Goal: Task Accomplishment & Management: Complete application form

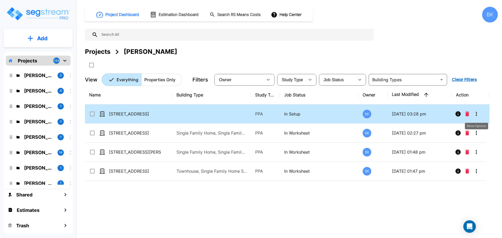
click at [474, 114] on icon "More-Options" at bounding box center [476, 114] width 6 height 6
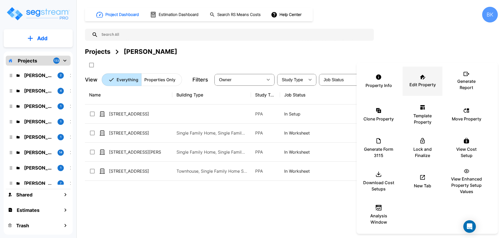
click at [422, 83] on p "Edit Property" at bounding box center [422, 84] width 26 height 6
click at [207, 205] on div at bounding box center [251, 119] width 502 height 238
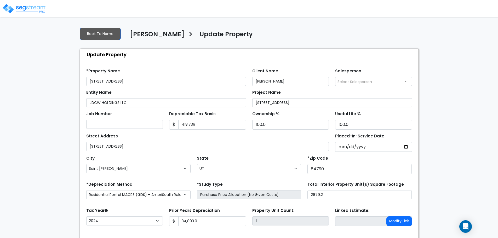
select select "UT"
select select "2024"
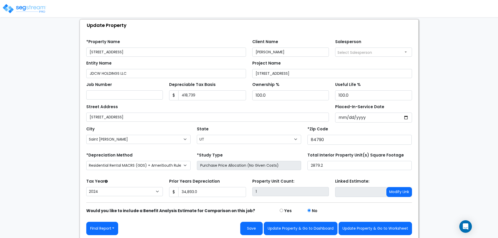
scroll to position [31, 0]
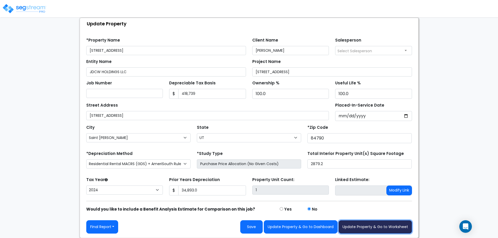
click at [374, 227] on button "Update Property & Go to Worksheet" at bounding box center [374, 226] width 73 height 13
type input "34893"
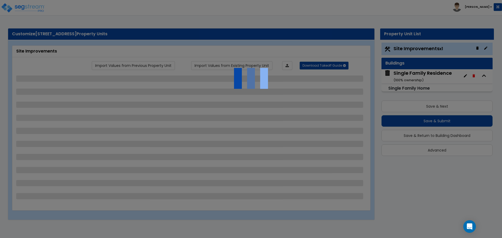
select select "2"
select select "1"
select select "2"
select select "1"
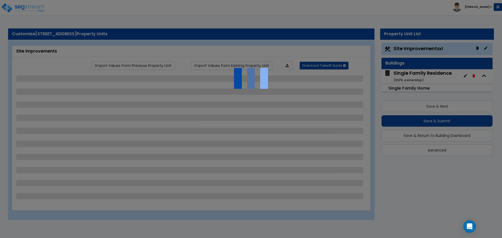
select select "1"
select select "3"
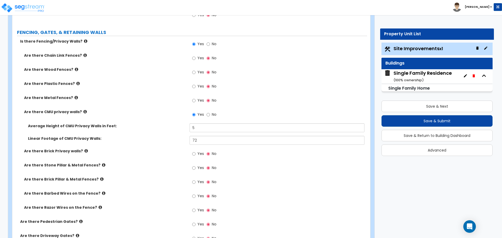
scroll to position [860, 0]
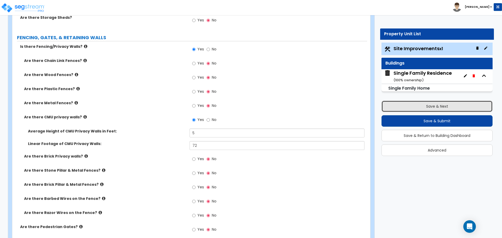
click at [428, 110] on button "Save & Next" at bounding box center [436, 106] width 111 height 11
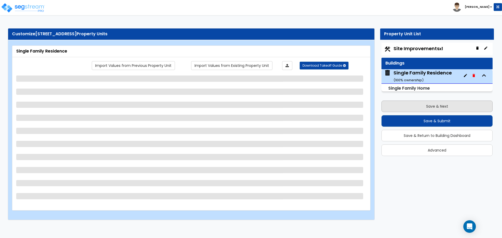
scroll to position [0, 0]
select select "1"
select select "7"
select select "3"
select select "2"
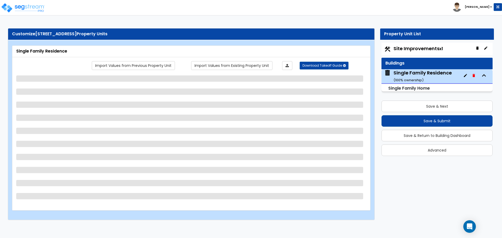
select select "1"
select select "2"
select select "4"
select select "7"
select select "1"
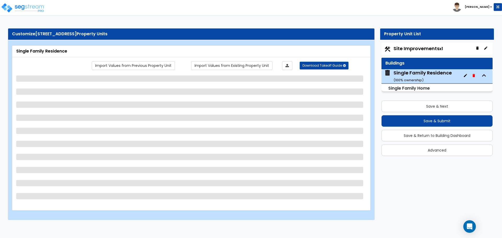
select select "1"
select select "2"
select select "1"
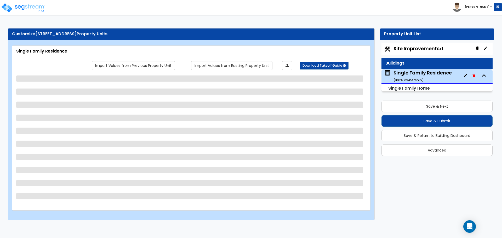
select select "1"
select select "3"
select select "1"
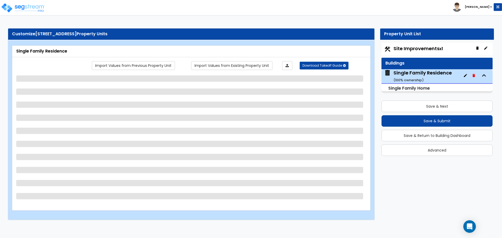
select select "5"
select select "2"
select select "3"
select select "4"
select select "1"
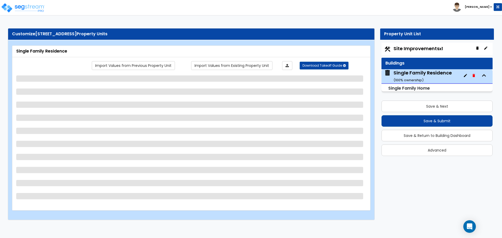
select select "1"
select select "2"
select select "3"
select select "4"
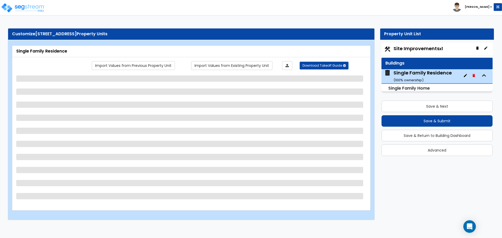
select select "3"
select select "2"
select select "1"
select select "2"
select select "3"
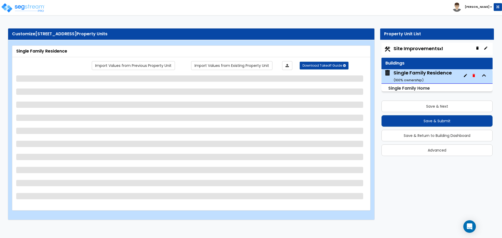
select select "4"
select select "1"
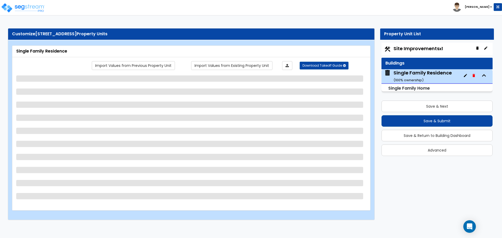
select select "1"
select select "2"
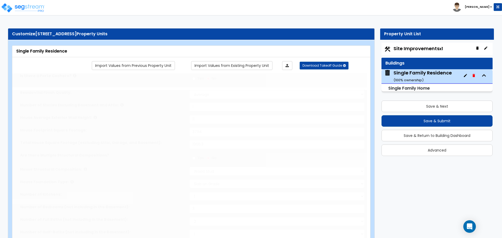
type input "3"
radio input "true"
select select "1"
type input "2"
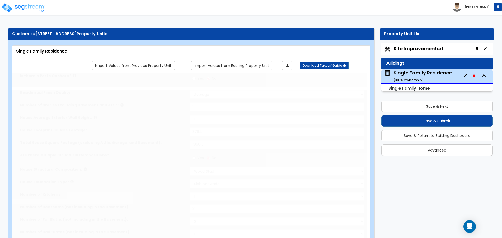
select select "2"
type input "2"
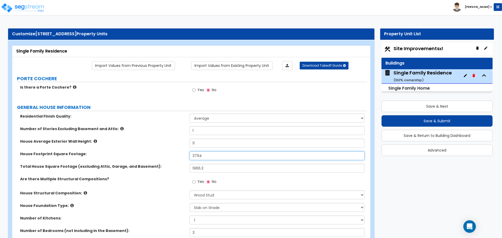
click at [204, 157] on input "3794" at bounding box center [276, 155] width 174 height 9
type input "3,333.4"
click at [173, 156] on label "House Footprint Square Footage:" at bounding box center [102, 153] width 165 height 5
click at [417, 49] on span "Site Improvements x1" at bounding box center [417, 48] width 49 height 7
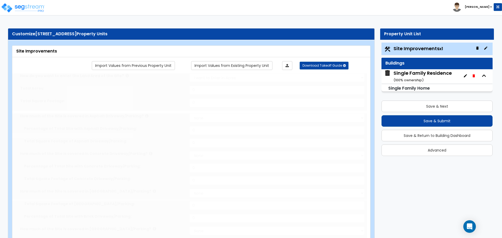
type input "0.15"
select select "2"
type input "864"
radio input "true"
select select "1"
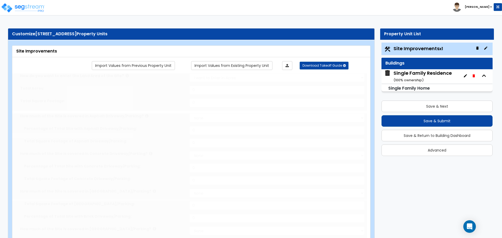
type input "454.2"
radio input "true"
select select "2"
type input "41"
select select "1"
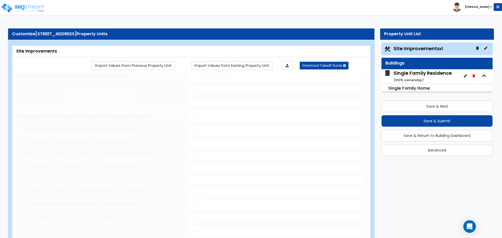
select select "1"
radio input "true"
select select "1"
select select "3"
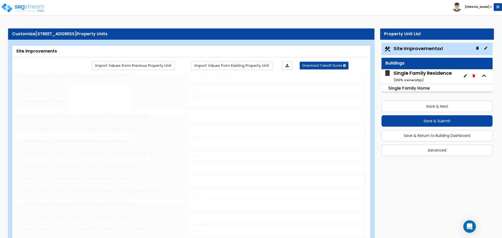
type input "18"
radio input "true"
type input "1427"
radio input "true"
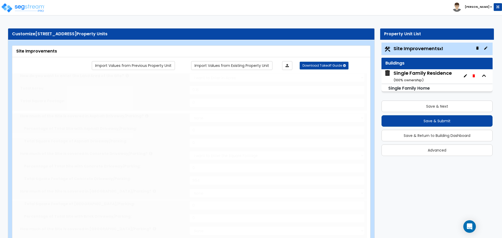
radio input "true"
type input "5"
type input "72"
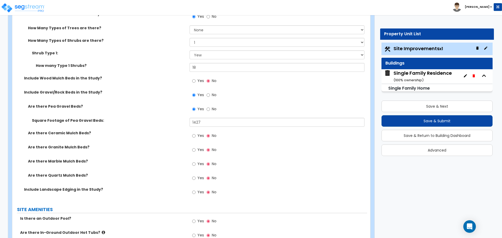
scroll to position [522, 0]
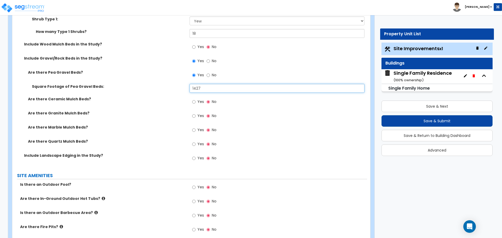
click at [212, 86] on input "1427" at bounding box center [276, 88] width 174 height 9
type input "1,827"
drag, startPoint x: 177, startPoint y: 87, endPoint x: 168, endPoint y: 86, distance: 9.2
click at [177, 87] on label "Square Footage of Pea Gravel Beds:" at bounding box center [109, 86] width 154 height 5
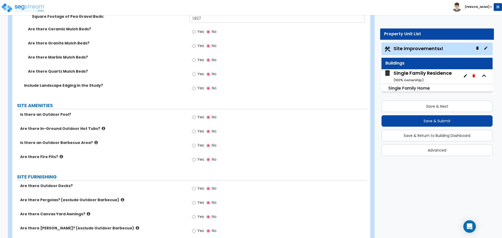
scroll to position [601, 0]
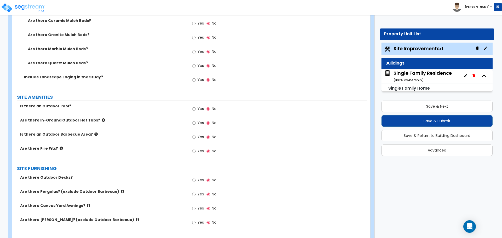
click at [410, 73] on div "Single Family Residence ( 100 % ownership)" at bounding box center [422, 76] width 58 height 13
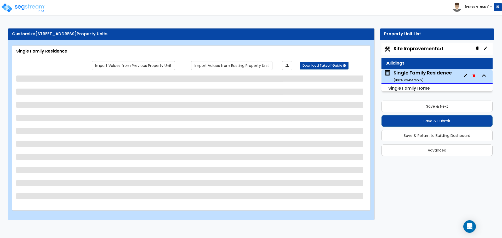
select select "1"
select select "7"
select select "3"
select select "2"
select select "1"
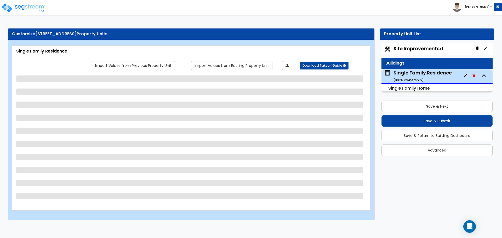
select select "2"
select select "4"
select select "7"
select select "1"
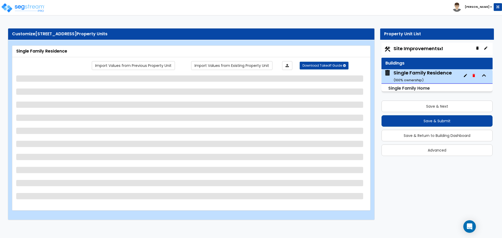
select select "2"
select select "1"
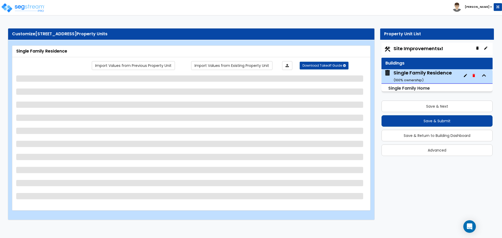
select select "3"
select select "1"
select select "5"
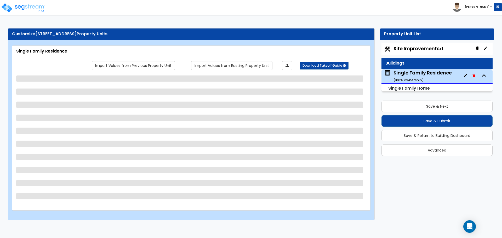
select select "2"
select select "3"
select select "4"
select select "1"
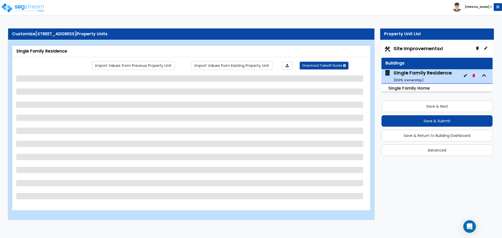
select select "2"
select select "3"
select select "4"
select select "3"
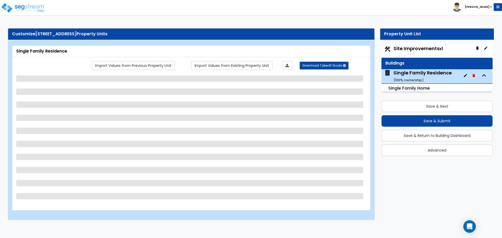
select select "2"
select select "1"
select select "2"
select select "3"
select select "4"
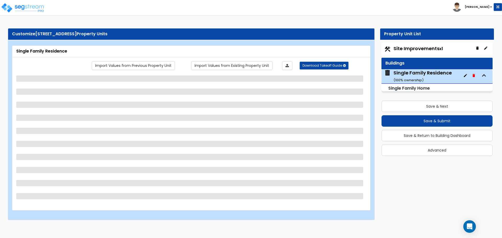
select select "4"
select select "1"
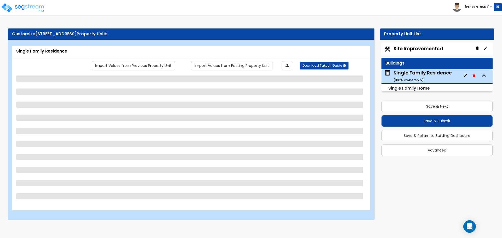
select select "1"
select select "2"
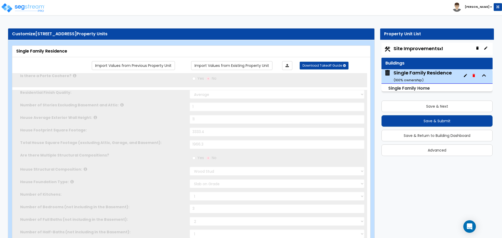
type input "3"
radio input "true"
select select "1"
type input "2"
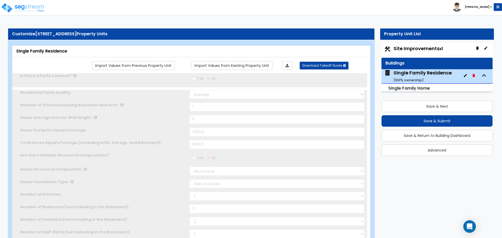
select select "2"
type input "2"
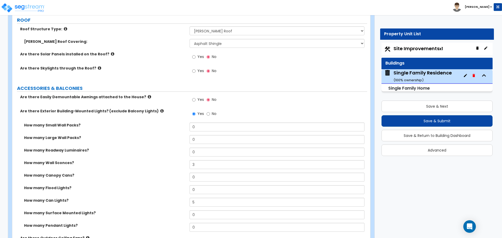
scroll to position [340, 0]
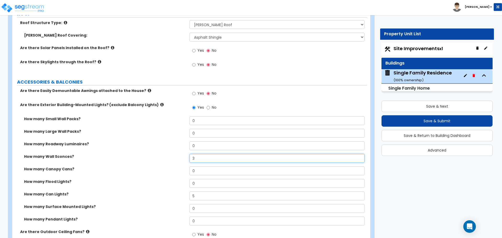
click at [200, 160] on input "3" at bounding box center [276, 158] width 174 height 9
type input "4"
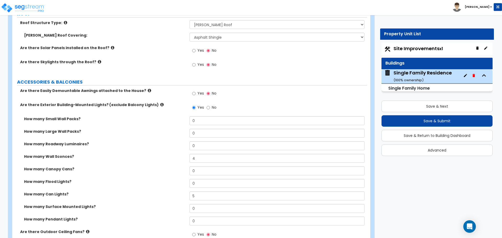
click at [174, 157] on label "How many Wall Sconces?" at bounding box center [104, 156] width 161 height 5
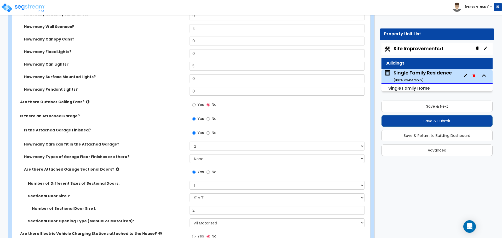
scroll to position [470, 0]
click at [203, 147] on select "Please Choose One 1 2 3 4 5" at bounding box center [276, 145] width 174 height 9
select select "3"
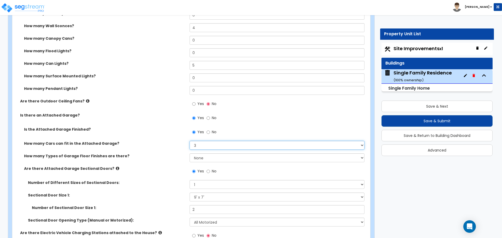
click at [189, 141] on select "Please Choose One 1 2 3 4 5" at bounding box center [276, 145] width 174 height 9
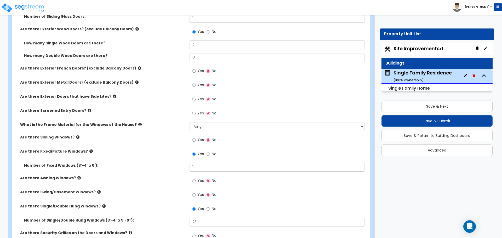
scroll to position [810, 0]
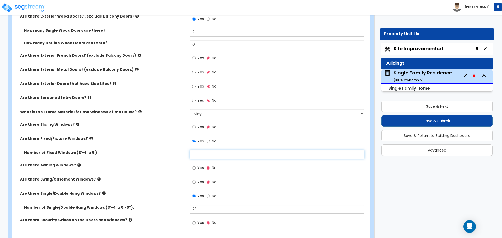
click at [198, 155] on input "1" at bounding box center [276, 154] width 174 height 9
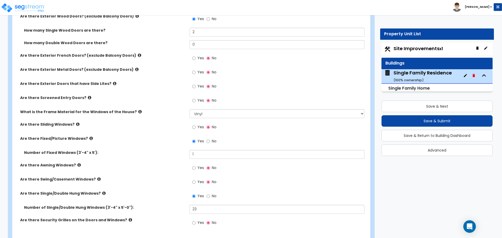
click at [159, 143] on div "Are there Fixed/Picture Windows? Yes No" at bounding box center [189, 143] width 354 height 14
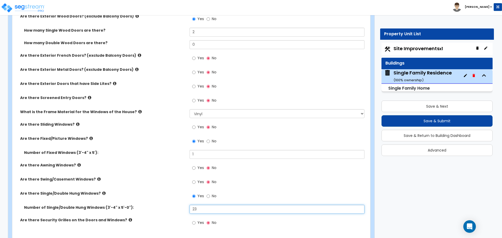
click at [223, 212] on input "23" at bounding box center [276, 209] width 174 height 9
type input "21"
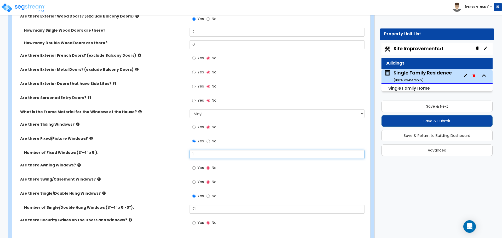
click at [211, 153] on input "1" at bounding box center [276, 154] width 174 height 9
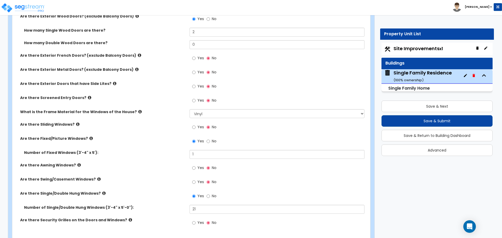
click at [189, 154] on div "Number of Fixed Windows (3'-4" x 5'):" at bounding box center [100, 152] width 177 height 5
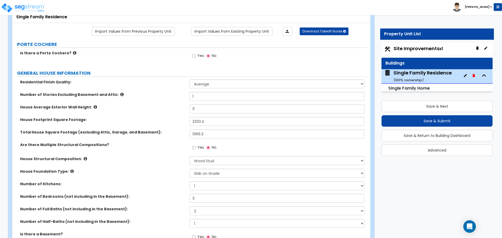
scroll to position [0, 0]
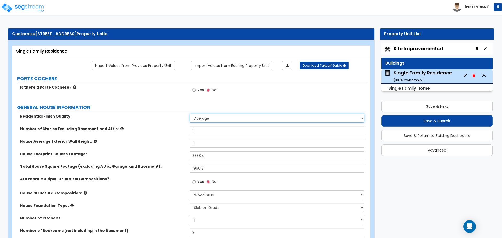
click at [202, 116] on select "Low Average High" at bounding box center [276, 118] width 174 height 9
select select "2"
click at [189, 114] on select "Low Average High" at bounding box center [276, 118] width 174 height 9
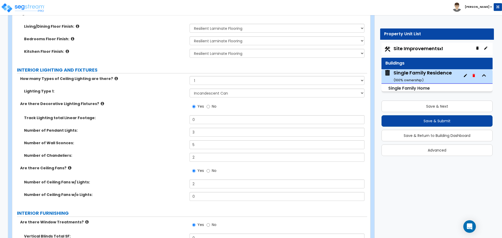
scroll to position [1202, 0]
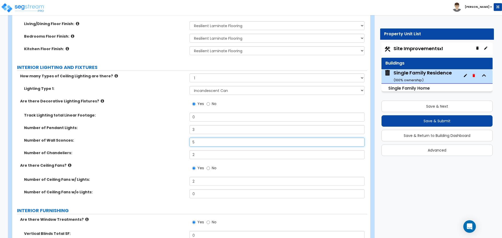
click at [201, 138] on input "5" at bounding box center [276, 142] width 174 height 9
type input "3"
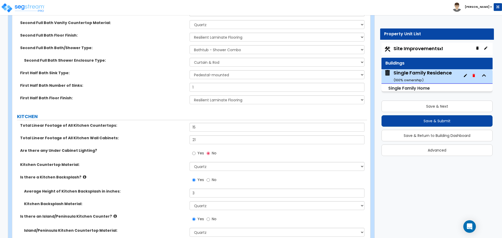
scroll to position [1828, 0]
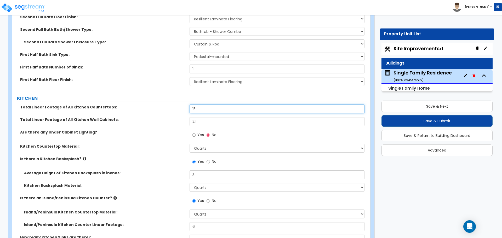
click at [206, 105] on input "15" at bounding box center [276, 108] width 174 height 9
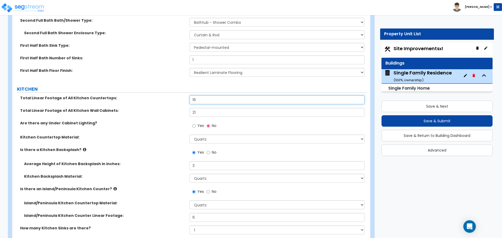
scroll to position [1855, 0]
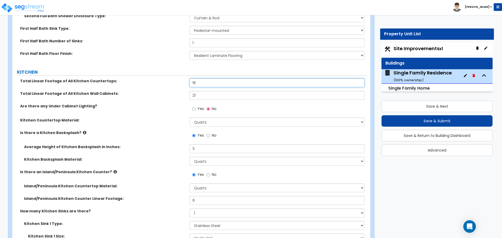
type input "16"
click at [205, 144] on input "3" at bounding box center [276, 148] width 174 height 9
type input "12"
click at [188, 144] on div "Average Height of Kitchen Backsplash in inches:" at bounding box center [100, 146] width 177 height 5
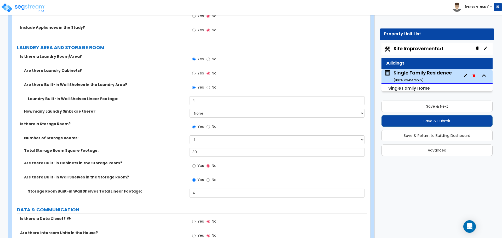
scroll to position [2090, 0]
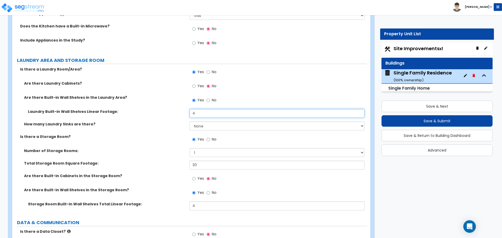
click at [214, 109] on input "4" at bounding box center [276, 113] width 174 height 9
type input "2"
click at [176, 109] on div "Laundry Built-in Wall Shelves Linear Footage: 2" at bounding box center [189, 115] width 354 height 13
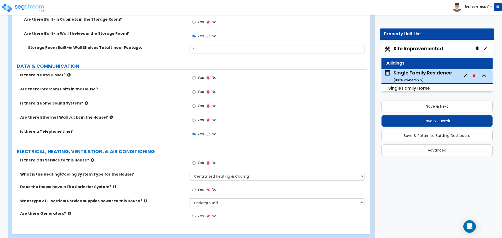
scroll to position [2246, 0]
click at [195, 117] on input "Yes" at bounding box center [193, 120] width 3 height 6
radio input "true"
click at [193, 160] on input "Yes" at bounding box center [193, 163] width 3 height 6
radio input "true"
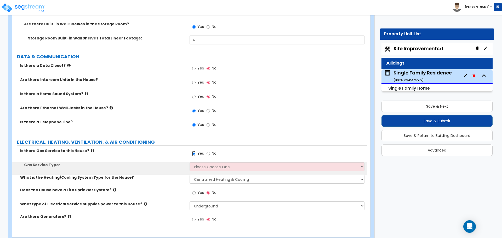
scroll to position [2264, 0]
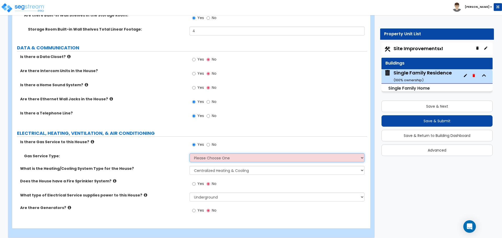
click at [207, 154] on select "Please Choose One Natural Gas Service Propane Tank On-site" at bounding box center [276, 157] width 174 height 9
select select "1"
click at [189, 153] on select "Please Choose One Natural Gas Service Propane Tank On-site" at bounding box center [276, 157] width 174 height 9
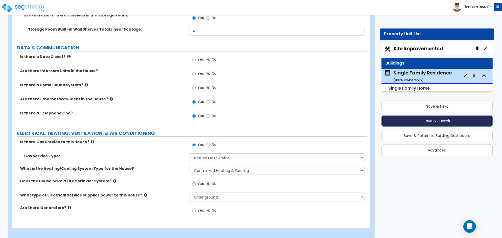
click at [445, 122] on button "Save & Submit" at bounding box center [436, 120] width 111 height 11
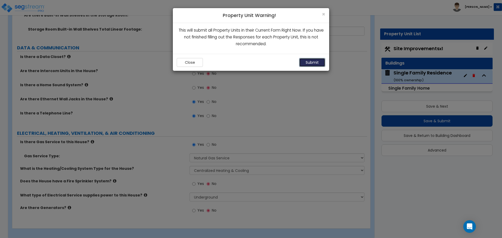
click at [308, 61] on button "Submit" at bounding box center [312, 62] width 26 height 9
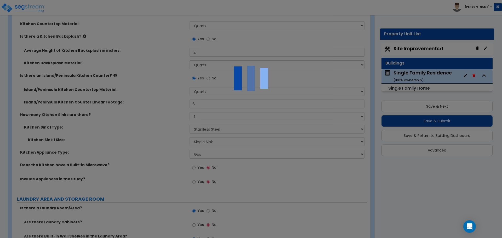
scroll to position [1846, 0]
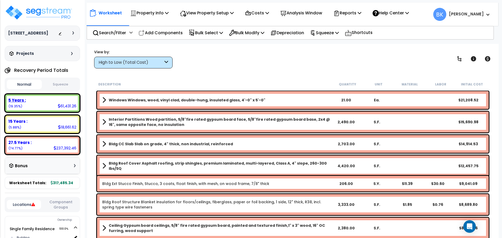
click at [49, 103] on div "5 Years :" at bounding box center [42, 99] width 68 height 5
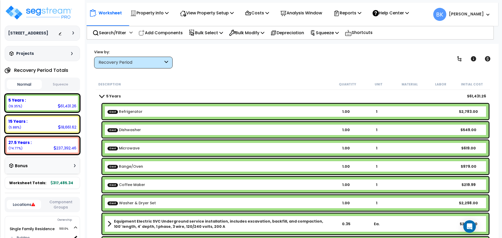
click at [139, 186] on link "Cost Coffee Maker" at bounding box center [126, 184] width 38 height 5
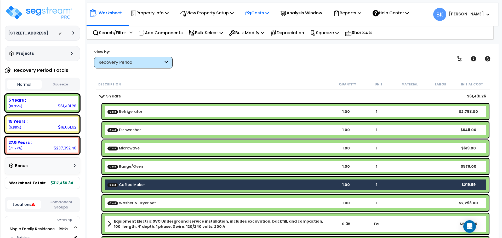
click at [259, 12] on p "Costs" at bounding box center [257, 12] width 24 height 7
click at [256, 34] on link "Direct Costs" at bounding box center [268, 36] width 52 height 10
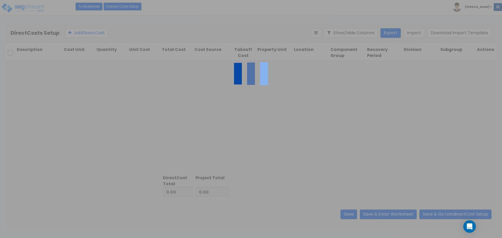
type input "7,447.99"
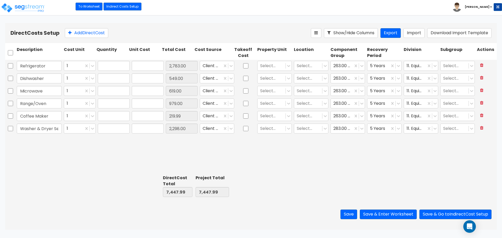
type input "1.00"
type input "2,783.00"
type input "1.00"
type input "549.00"
type input "1.00"
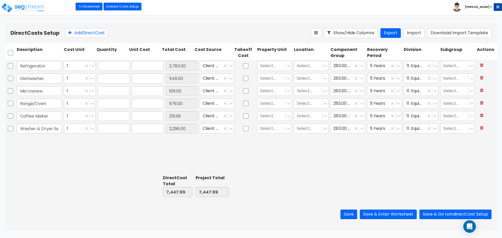
type input "619.00"
type input "1.00"
type input "979.00"
type input "1.00"
type input "219.99"
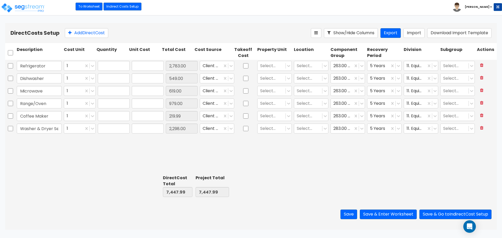
type input "1.00"
type input "2,298.00"
click at [137, 92] on input "619.00" at bounding box center [148, 91] width 32 height 10
click at [139, 90] on input "619.00" at bounding box center [148, 91] width 32 height 10
click at [137, 90] on input "619.00" at bounding box center [148, 91] width 32 height 10
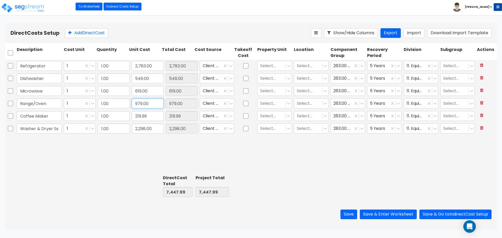
click at [133, 105] on input "979.00" at bounding box center [148, 103] width 32 height 10
click at [139, 104] on input "979.00" at bounding box center [148, 103] width 32 height 10
click at [136, 104] on input "979.00" at bounding box center [148, 103] width 32 height 10
type input "1,279.00"
click at [141, 116] on input "219.99" at bounding box center [148, 116] width 32 height 10
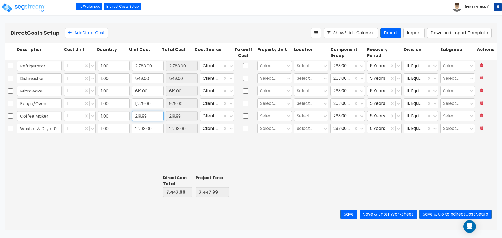
type input "7,747.99"
type input "1,279.00"
click at [11, 117] on input "checkbox" at bounding box center [10, 116] width 5 height 10
checkbox input "true"
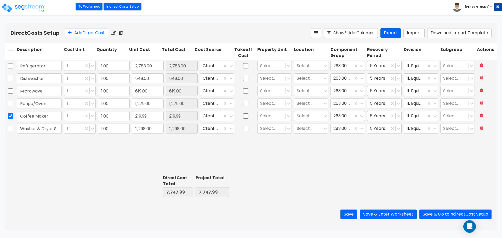
click at [123, 32] on icon at bounding box center [121, 32] width 4 height 5
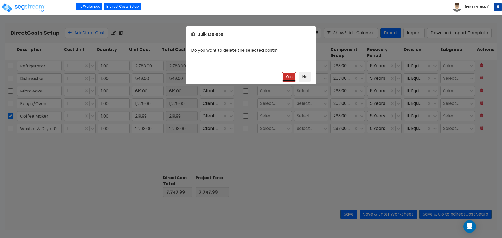
click at [290, 78] on button "Yes" at bounding box center [289, 77] width 14 height 10
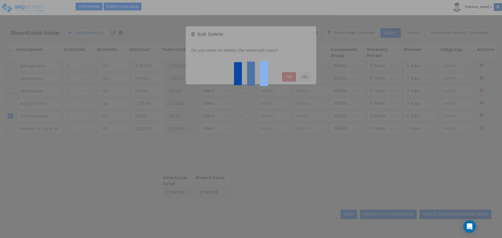
type input "7,528.00"
checkbox input "false"
type input "Washer & Dryer Set"
type input "2,298.00"
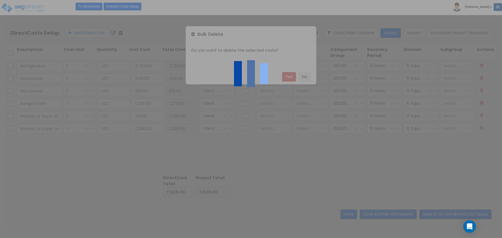
type input "2,298.00"
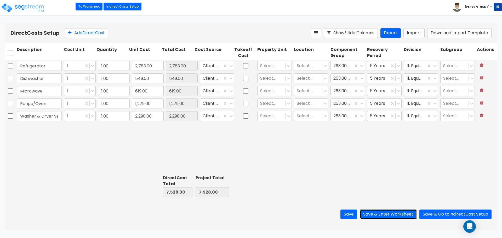
click at [389, 216] on button "Save & Enter Worksheet" at bounding box center [387, 214] width 57 height 10
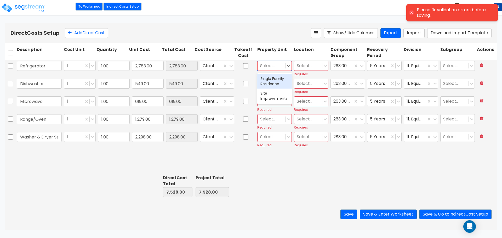
click at [270, 62] on div "Select..." at bounding box center [271, 65] width 28 height 9
click at [271, 84] on div "Single Family Residence" at bounding box center [274, 81] width 34 height 15
click at [301, 66] on div at bounding box center [307, 65] width 23 height 7
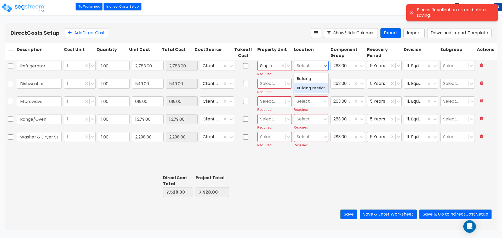
click at [311, 92] on div "Building Interior" at bounding box center [311, 87] width 34 height 9
click at [273, 84] on div at bounding box center [271, 83] width 23 height 7
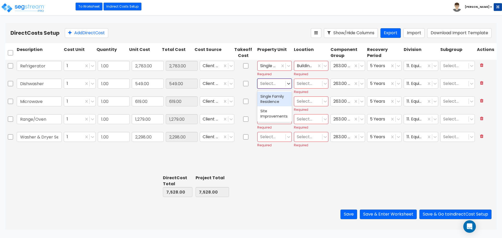
click at [272, 95] on div "Single Family Residence" at bounding box center [274, 99] width 34 height 15
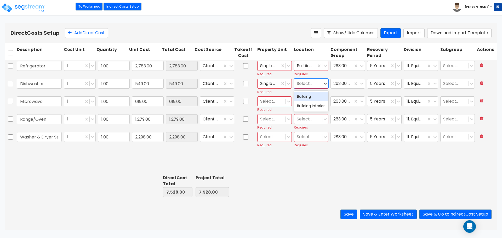
click at [305, 84] on div at bounding box center [307, 83] width 23 height 7
click at [306, 108] on div "Building Interior" at bounding box center [311, 105] width 34 height 9
click at [271, 99] on div at bounding box center [271, 101] width 23 height 7
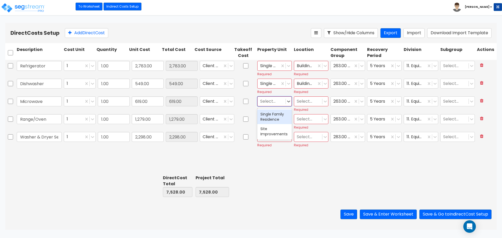
click at [273, 114] on div "Single Family Residence" at bounding box center [274, 116] width 34 height 15
click at [307, 102] on div at bounding box center [307, 101] width 23 height 7
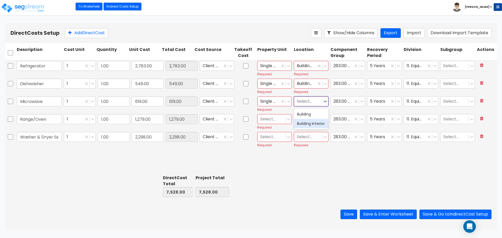
drag, startPoint x: 308, startPoint y: 125, endPoint x: 278, endPoint y: 120, distance: 30.2
click at [307, 125] on div "Building Interior" at bounding box center [311, 123] width 34 height 9
click at [262, 118] on div at bounding box center [271, 119] width 23 height 7
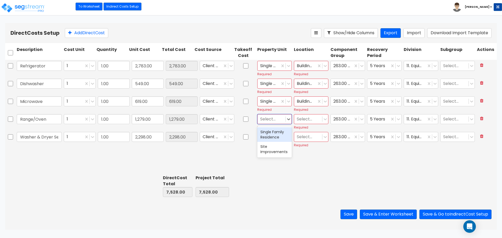
click at [272, 135] on div "Single Family Residence" at bounding box center [274, 134] width 34 height 15
click at [312, 123] on div at bounding box center [307, 119] width 23 height 7
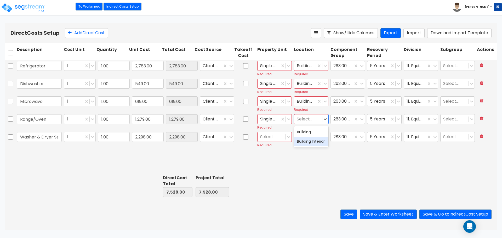
click at [313, 145] on div "Building Interior" at bounding box center [311, 141] width 34 height 9
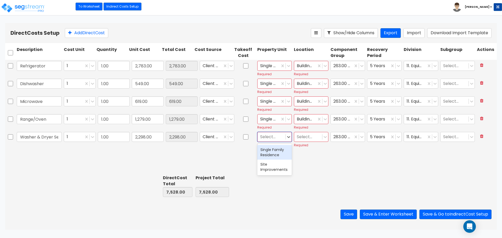
click at [263, 133] on div at bounding box center [271, 136] width 23 height 7
click at [270, 148] on div "Single Family Residence" at bounding box center [274, 152] width 34 height 15
click at [313, 138] on div at bounding box center [307, 136] width 23 height 7
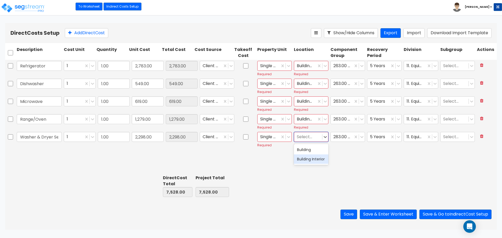
click at [308, 162] on div "Building Interior" at bounding box center [311, 158] width 34 height 9
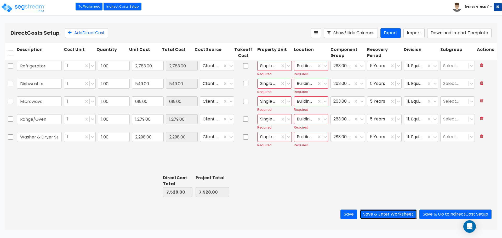
click at [378, 213] on button "Save & Enter Worksheet" at bounding box center [387, 214] width 57 height 10
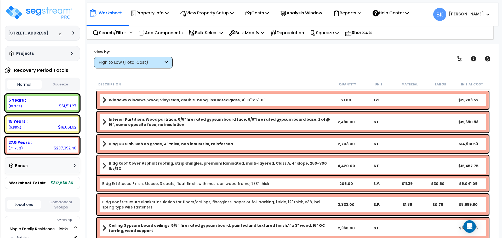
click at [60, 104] on icon at bounding box center [60, 106] width 3 height 4
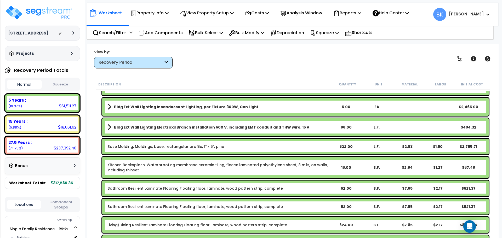
scroll to position [209, 0]
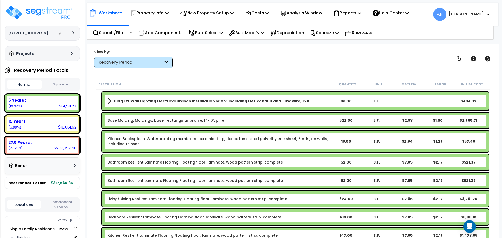
click at [135, 144] on link "Kitchen Backsplash, Waterproofing membrane ceramic tiling, fleece laminated pol…" at bounding box center [218, 141] width 223 height 10
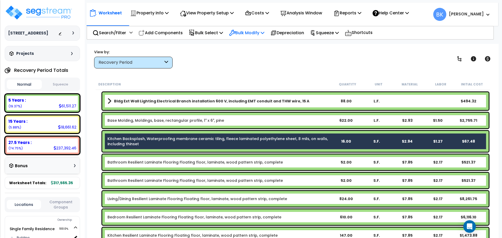
click at [260, 33] on p "Bulk Modify" at bounding box center [246, 32] width 35 height 7
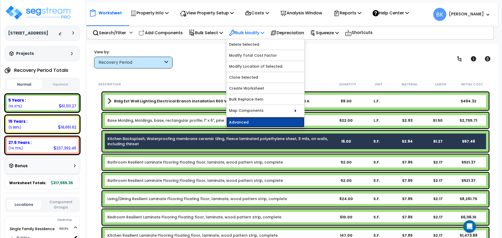
click at [254, 122] on link "Advanced" at bounding box center [265, 122] width 78 height 10
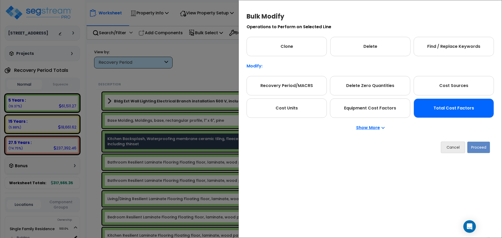
click at [455, 109] on div "Total Cost Factors" at bounding box center [453, 107] width 80 height 19
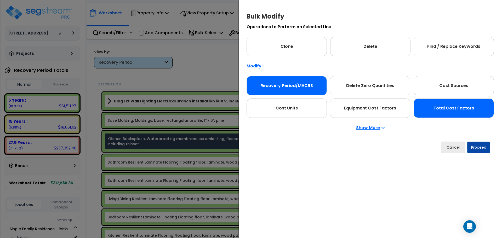
click at [291, 86] on div "Recovery Period/MACRS" at bounding box center [286, 85] width 80 height 19
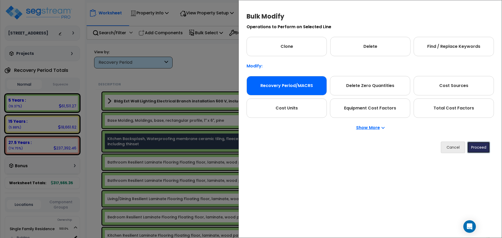
click at [480, 148] on button "Proceed" at bounding box center [478, 147] width 23 height 11
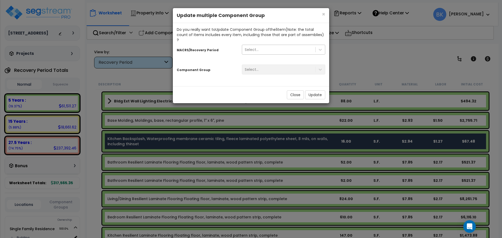
click at [264, 45] on div "Select..." at bounding box center [278, 49] width 73 height 8
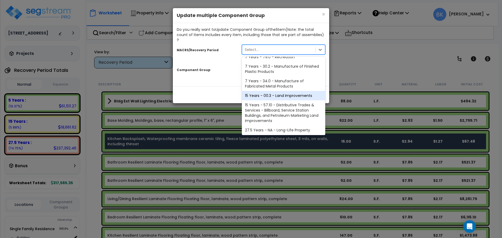
scroll to position [64, 0]
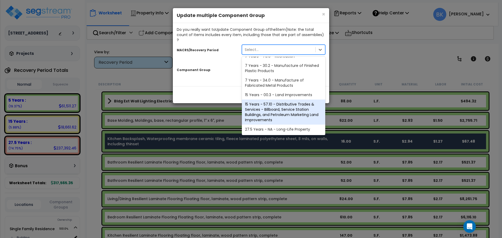
click at [269, 119] on div "15 Years - 57.10 - Distributive Trades & Services - Billboard, Service Station …" at bounding box center [283, 112] width 83 height 25
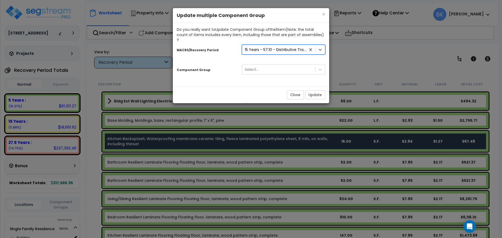
click at [269, 47] on div "15 Years - 57.10 - Distributive Trades & Services - Billboard, Service Station …" at bounding box center [275, 49] width 62 height 5
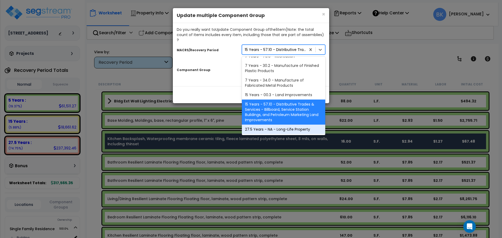
click at [268, 125] on div "27.5 Years - NA - Long-Life Property" at bounding box center [283, 129] width 83 height 9
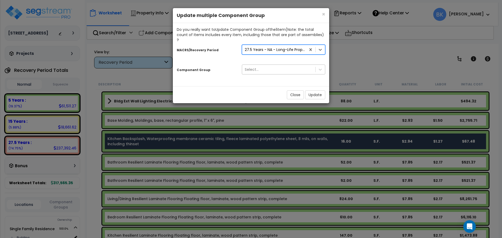
click at [261, 65] on div "Select..." at bounding box center [278, 69] width 73 height 8
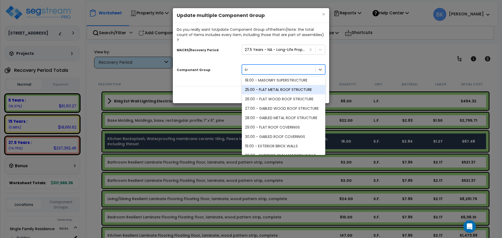
scroll to position [0, 0]
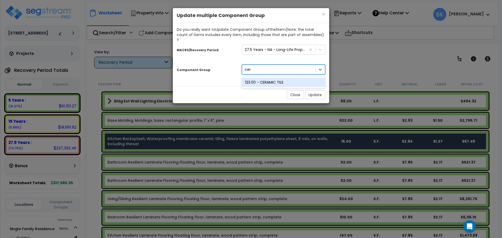
type input "cera"
click at [264, 78] on div "123.00 - CERAMIC TILE" at bounding box center [283, 82] width 83 height 9
click at [315, 90] on button "Update" at bounding box center [315, 94] width 20 height 9
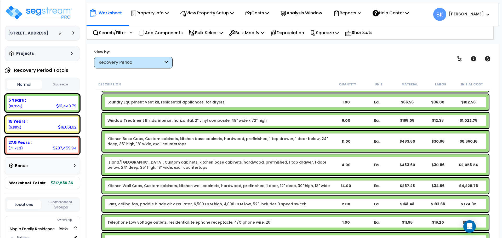
scroll to position [366, 0]
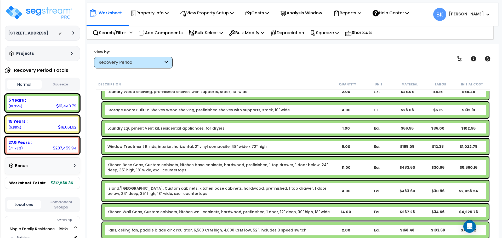
click at [160, 146] on link "Window Treatment Blinds, interior, horizontal, 2" vinyl composite, 48" wide x 7…" at bounding box center [186, 146] width 159 height 5
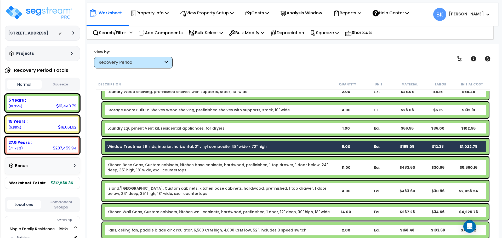
click at [152, 145] on link "Window Treatment Blinds, interior, horizontal, 2" vinyl composite, 48" wide x 7…" at bounding box center [186, 146] width 159 height 5
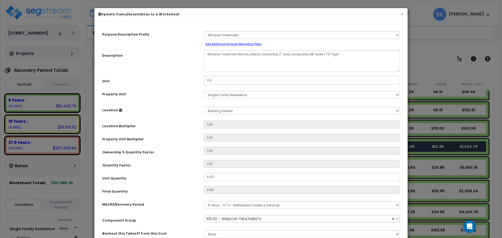
select select "39217"
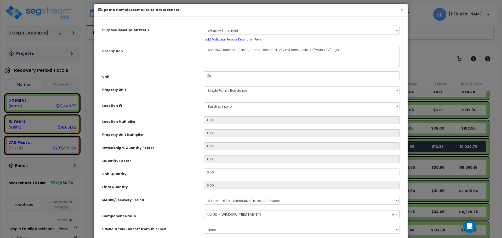
scroll to position [0, 0]
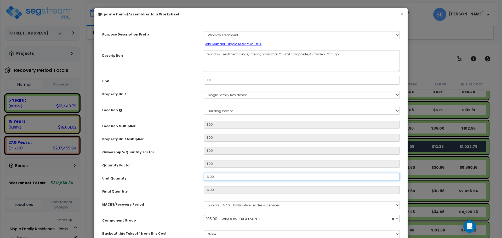
click at [218, 175] on input "6.00" at bounding box center [302, 177] width 196 height 8
type input "1"
type input "6"
type input "$1,022.76"
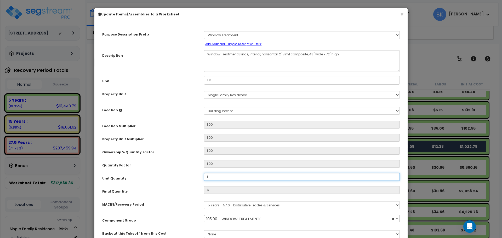
type input "1"
type input "$170.46"
type input "13"
type input "$2,215.98"
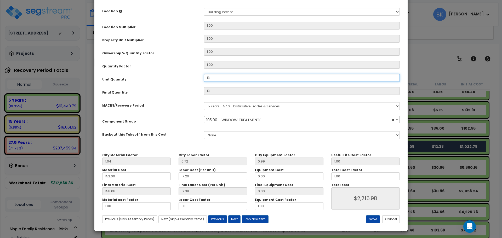
scroll to position [100, 0]
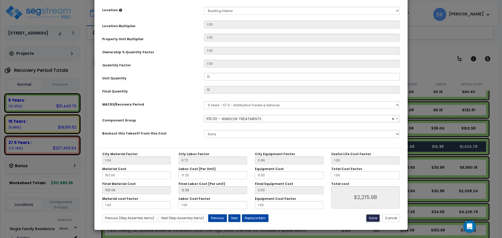
click at [374, 220] on button "Save" at bounding box center [373, 218] width 14 height 8
type input "13.00"
type input "2215.98"
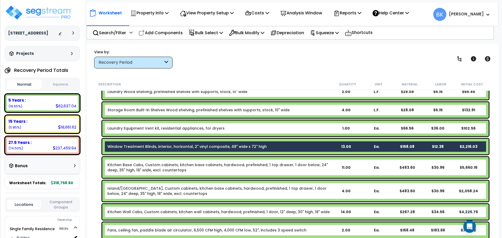
scroll to position [392, 0]
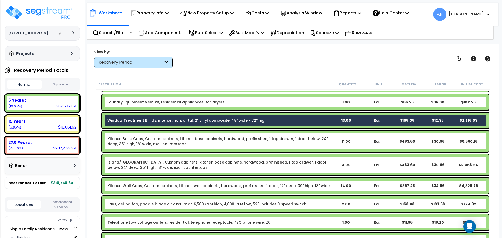
click at [101, 148] on div "Kitchen Base Cabs, Custom cabinets, kitchen base cabinets, hardwood, prefinishe…" at bounding box center [293, 142] width 394 height 24
click at [129, 139] on link "Kitchen Base Cabs, Custom cabinets, kitchen base cabinets, hardwood, prefinishe…" at bounding box center [218, 141] width 223 height 10
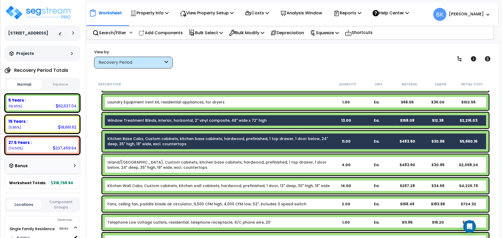
click at [130, 161] on link "Island/Peninsula Kitchen Base Cabs, Custom cabinets, kitchen base cabinets, har…" at bounding box center [218, 165] width 223 height 10
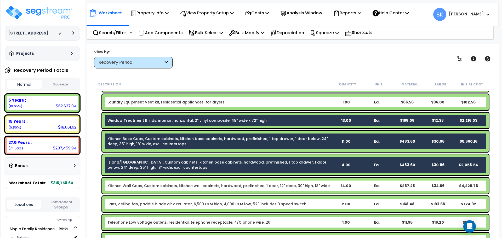
click at [139, 121] on link "Window Treatment Blinds, interior, horizontal, 2" vinyl composite, 48" wide x 7…" at bounding box center [186, 120] width 159 height 5
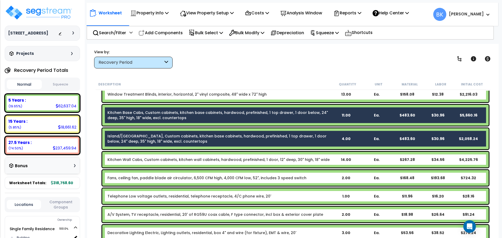
click at [130, 157] on link "Kitchen Wall Cabs, Custom cabinets, kitchen wall cabinets, hardwood, prefinishe…" at bounding box center [218, 159] width 222 height 5
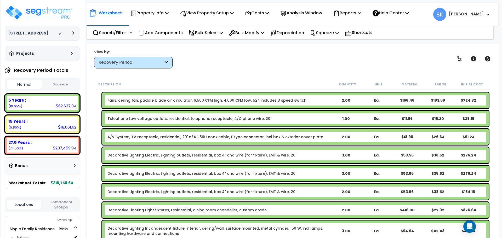
scroll to position [496, 0]
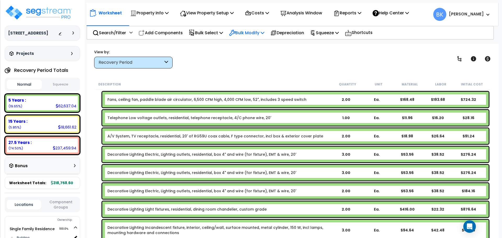
click at [257, 31] on p "Bulk Modify" at bounding box center [246, 32] width 35 height 7
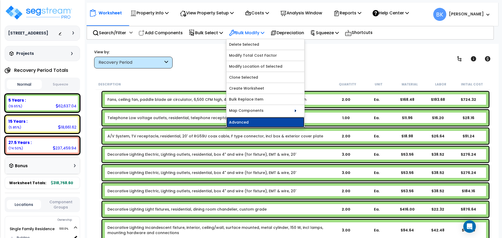
click at [241, 123] on link "Advanced" at bounding box center [265, 122] width 78 height 10
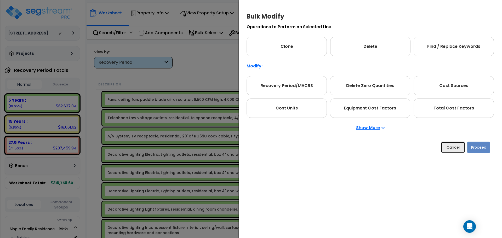
click at [447, 152] on button "Cancel" at bounding box center [452, 147] width 24 height 11
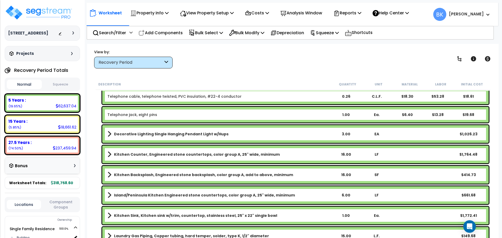
scroll to position [653, 0]
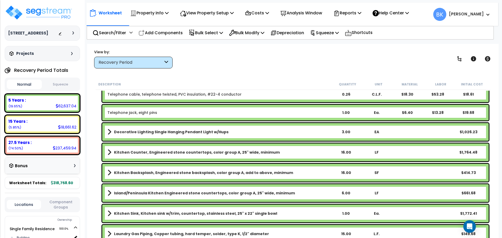
click at [149, 194] on b "Island/Peninsula Kitchen Engineered stone countertops, color group A, 25" wide,…" at bounding box center [204, 192] width 181 height 5
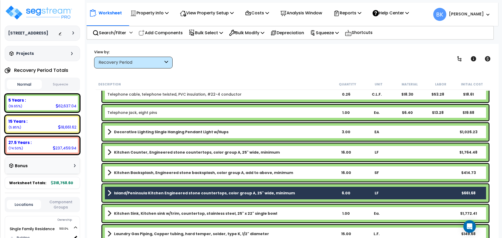
click at [141, 172] on b "Kitchen Backsplash, Engineered stone backsplash, color group A, add to above, m…" at bounding box center [203, 172] width 179 height 5
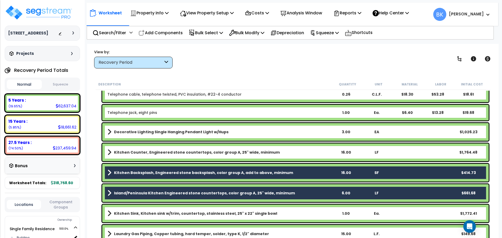
click at [142, 171] on b "Kitchen Backsplash, Engineered stone backsplash, color group A, add to above, m…" at bounding box center [203, 172] width 179 height 5
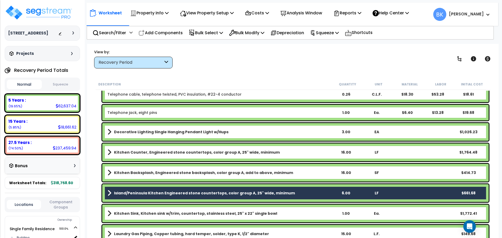
click at [142, 171] on b "Kitchen Backsplash, Engineered stone backsplash, color group A, add to above, m…" at bounding box center [203, 172] width 179 height 5
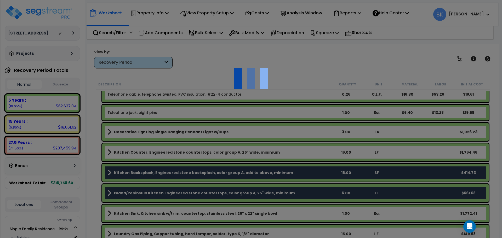
click at [142, 171] on div at bounding box center [251, 119] width 502 height 238
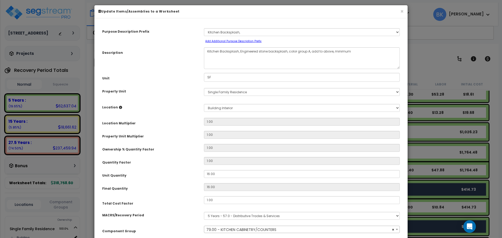
scroll to position [0, 0]
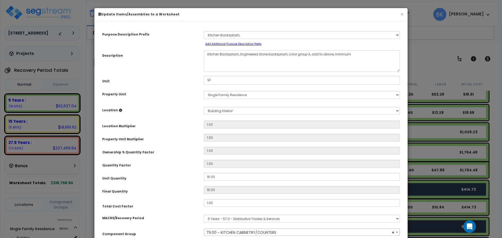
select select "39197"
click at [403, 15] on button "×" at bounding box center [401, 13] width 3 height 5
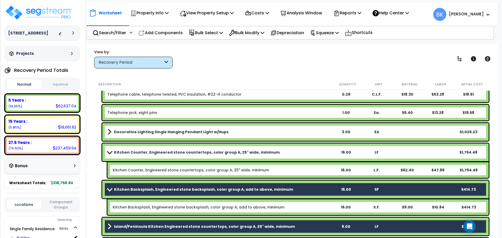
click at [152, 187] on b "Kitchen Backsplash, Engineered stone backsplash, color group A, add to above, m…" at bounding box center [203, 189] width 179 height 5
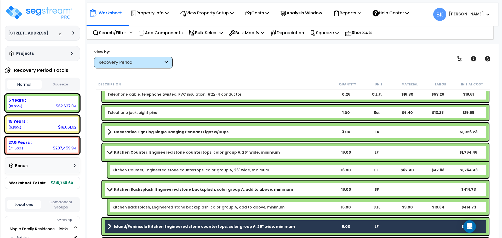
click at [154, 225] on b "Island/Peninsula Kitchen Engineered stone countertops, color group A, 25" wide,…" at bounding box center [204, 226] width 181 height 5
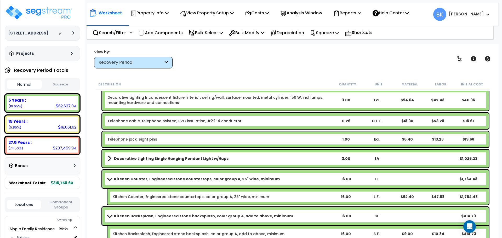
scroll to position [627, 0]
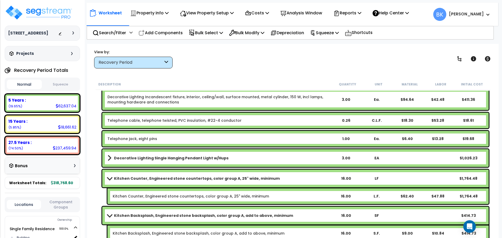
click at [137, 178] on b "Kitchen Counter, Engineered stone countertops, color group A, 25" wide, minimum" at bounding box center [197, 178] width 166 height 5
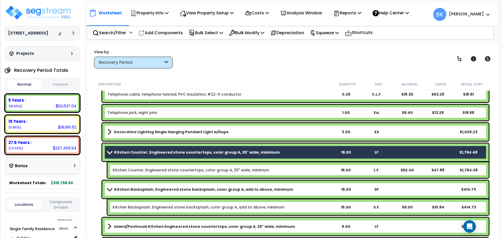
click at [145, 188] on b "Kitchen Backsplash, Engineered stone backsplash, color group A, add to above, m…" at bounding box center [203, 189] width 179 height 5
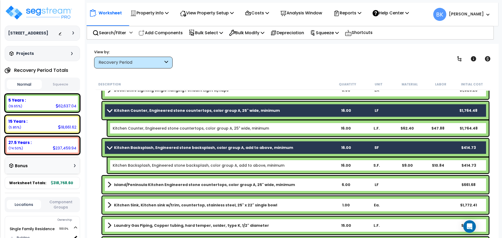
scroll to position [705, 0]
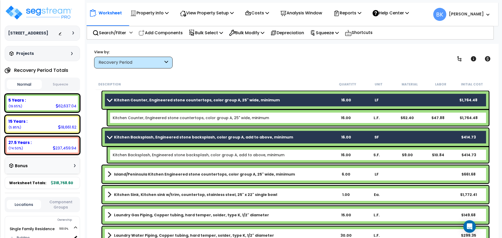
click at [148, 176] on b "Island/Peninsula Kitchen Engineered stone countertops, color group A, 25" wide,…" at bounding box center [204, 174] width 181 height 5
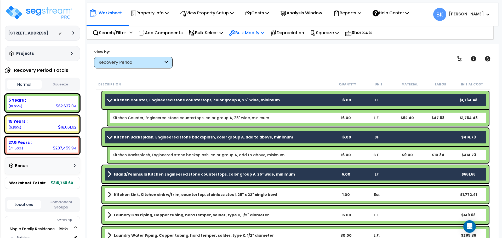
click at [260, 33] on p "Bulk Modify" at bounding box center [246, 32] width 35 height 7
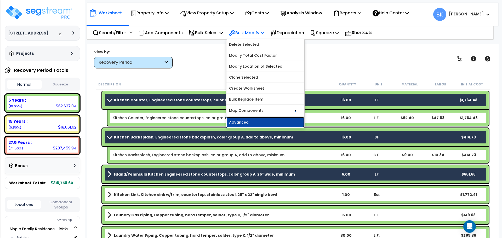
click at [256, 123] on link "Advanced" at bounding box center [265, 122] width 78 height 10
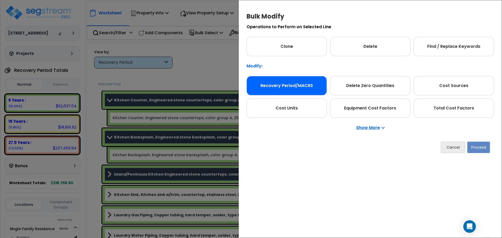
click at [278, 85] on div "Recovery Period/MACRS" at bounding box center [286, 85] width 80 height 19
click at [472, 148] on button "Proceed" at bounding box center [478, 147] width 23 height 11
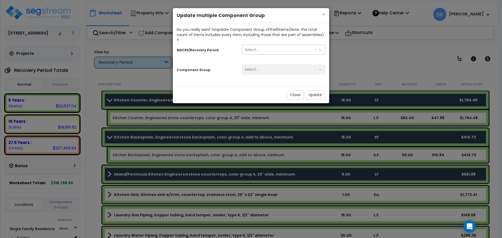
click at [253, 47] on div "Select..." at bounding box center [251, 49] width 14 height 5
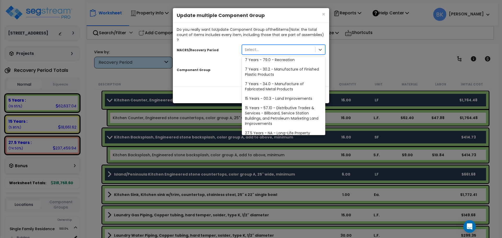
scroll to position [64, 0]
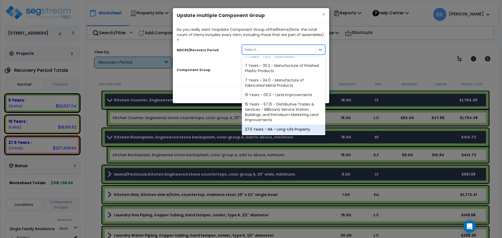
click at [267, 125] on div "27.5 Years - NA - Long-Life Property" at bounding box center [283, 129] width 83 height 9
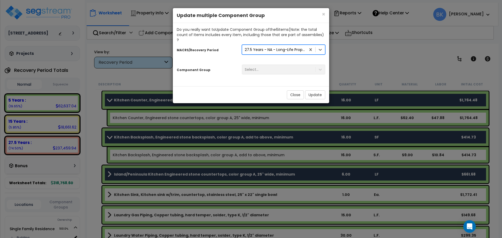
click at [271, 67] on div "Select..." at bounding box center [283, 70] width 91 height 10
click at [271, 65] on div "Select..." at bounding box center [278, 69] width 73 height 8
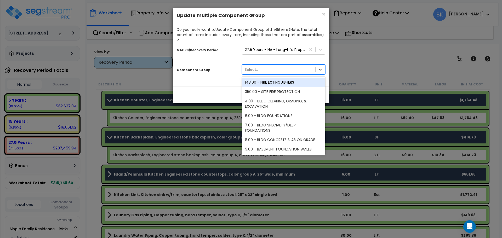
type input "c"
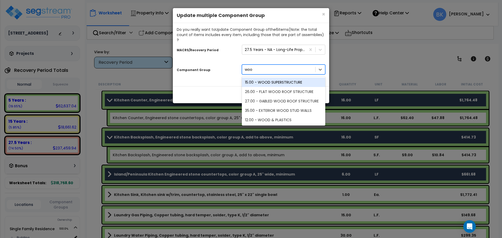
type input "wood"
click at [280, 115] on div "12.00 - WOOD & PLASTICS" at bounding box center [283, 119] width 83 height 9
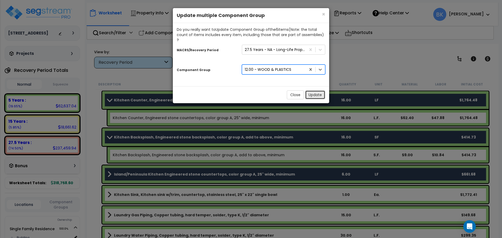
click at [313, 90] on button "Update" at bounding box center [315, 94] width 20 height 9
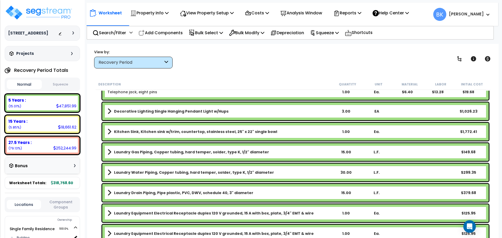
scroll to position [606, 0]
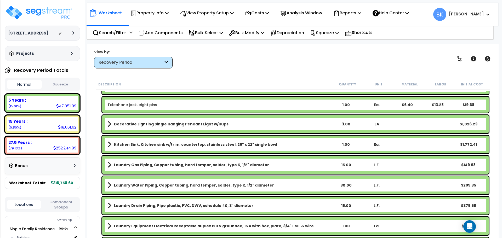
click at [141, 149] on div "Kitchen Sink, Kitchen sink w/trim, countertop, stainless steel, 25" x 22" singl…" at bounding box center [295, 145] width 386 height 18
click at [155, 143] on b "Kitchen Sink, Kitchen sink w/trim, countertop, stainless steel, 25" x 22" singl…" at bounding box center [195, 144] width 163 height 5
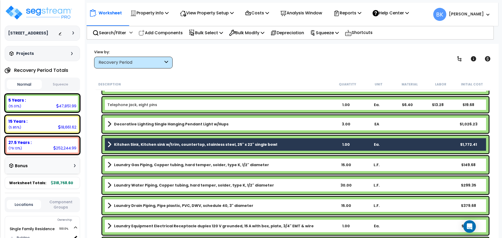
click at [249, 26] on div "Search/Filter Additional Search / Filter Add Components Bulk Select Select By..…" at bounding box center [289, 33] width 407 height 14
click at [248, 30] on p "Bulk Modify" at bounding box center [246, 32] width 35 height 7
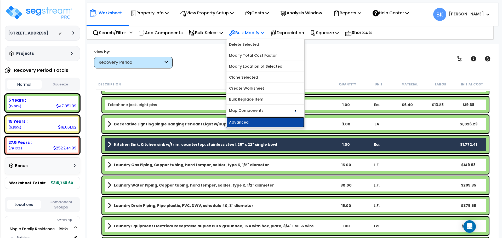
click at [247, 119] on link "Advanced" at bounding box center [265, 122] width 78 height 10
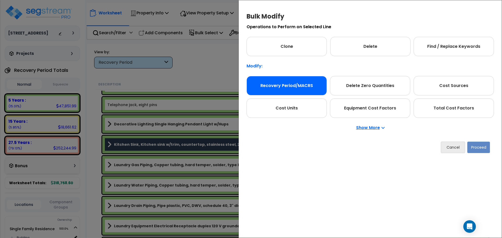
click at [267, 86] on div "Recovery Period/MACRS" at bounding box center [286, 85] width 80 height 19
click at [482, 148] on button "Proceed" at bounding box center [478, 147] width 23 height 11
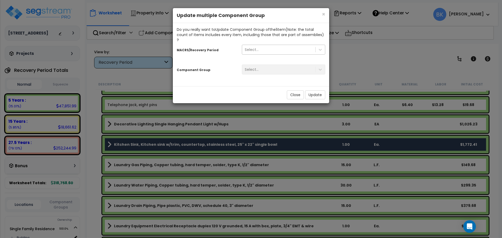
click at [281, 47] on div "Select..." at bounding box center [278, 49] width 73 height 8
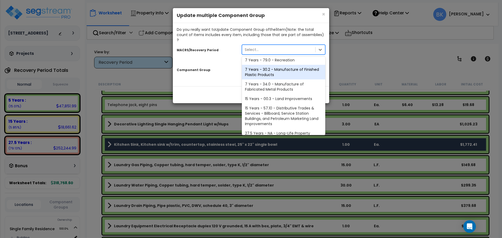
scroll to position [64, 0]
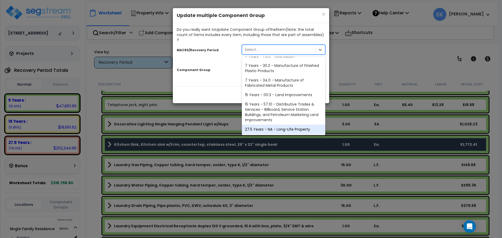
click at [276, 125] on div "27.5 Years - NA - Long-Life Property" at bounding box center [283, 129] width 83 height 9
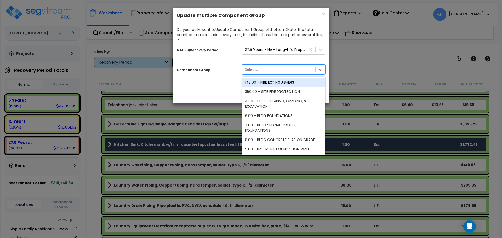
click at [280, 65] on div "Select..." at bounding box center [278, 69] width 73 height 8
type input "General"
click at [280, 78] on div "144.00 - GENERAL PLUMBING" at bounding box center [283, 82] width 83 height 9
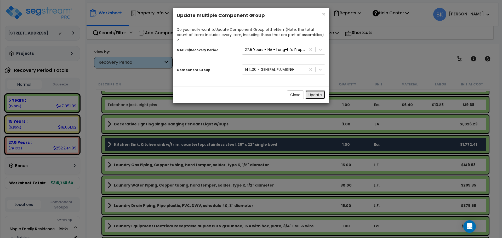
click at [310, 90] on button "Update" at bounding box center [315, 94] width 20 height 9
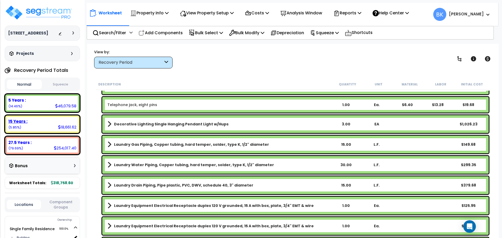
click at [24, 117] on div "15 Years : 18,661.62 (5.85%)" at bounding box center [42, 124] width 75 height 19
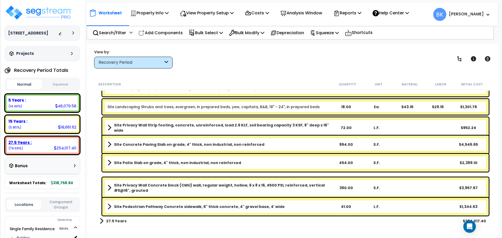
click at [33, 141] on div "27.5 Years :" at bounding box center [42, 142] width 68 height 5
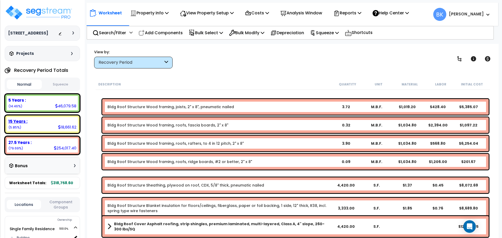
click at [38, 126] on div "15 Years : 18,661.62 (5.85%)" at bounding box center [42, 124] width 71 height 14
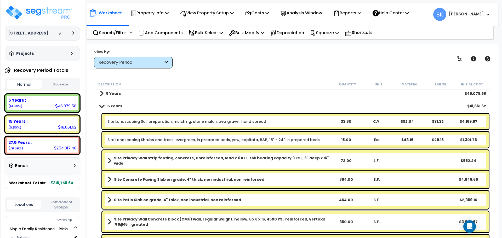
scroll to position [0, 0]
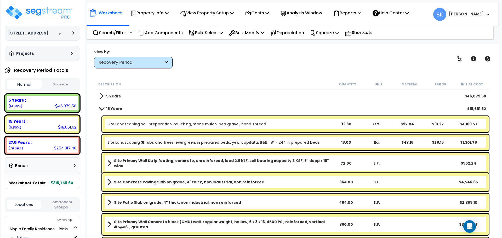
click at [48, 104] on div "5 Years : 46,079.58 (14.46%)" at bounding box center [42, 103] width 71 height 14
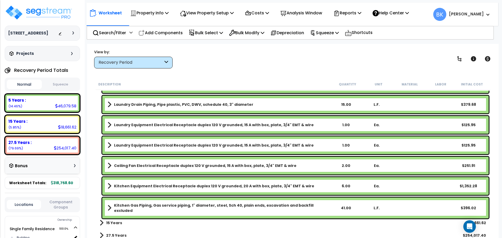
scroll to position [680, 0]
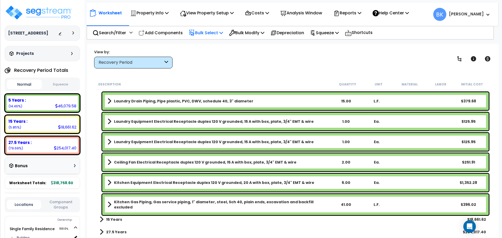
click at [218, 28] on div "Bulk Select" at bounding box center [206, 33] width 34 height 12
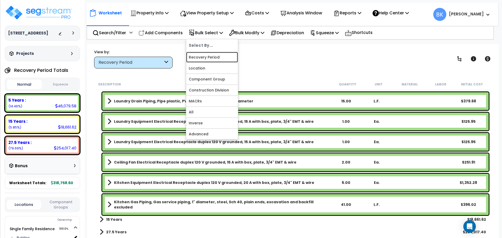
click at [210, 55] on link "Recovery Period" at bounding box center [212, 57] width 52 height 10
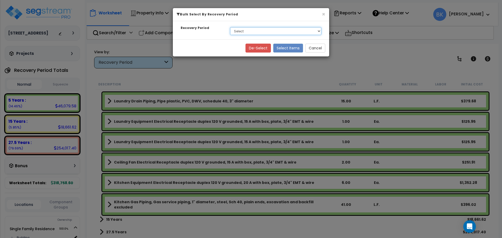
click at [237, 28] on select "Select 5 Years 15 Years 27.5 Years" at bounding box center [275, 31] width 91 height 8
select select "275Y"
click at [230, 27] on select "Select 5 Years 15 Years 27.5 Years" at bounding box center [275, 31] width 91 height 8
click at [285, 47] on button "Select Items" at bounding box center [288, 48] width 30 height 9
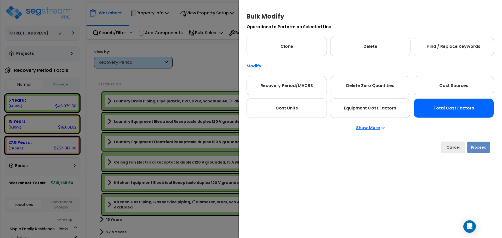
click at [443, 104] on div "Total Cost Factors" at bounding box center [453, 107] width 80 height 19
click at [477, 145] on button "Proceed" at bounding box center [478, 147] width 23 height 11
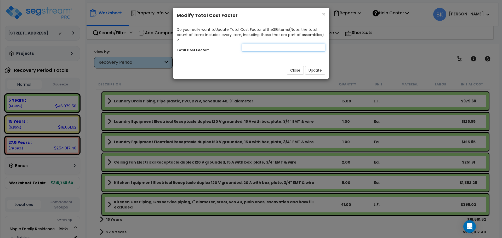
click at [271, 44] on input "number" at bounding box center [283, 48] width 83 height 8
type input "0.875"
click at [319, 66] on button "Update" at bounding box center [315, 70] width 20 height 9
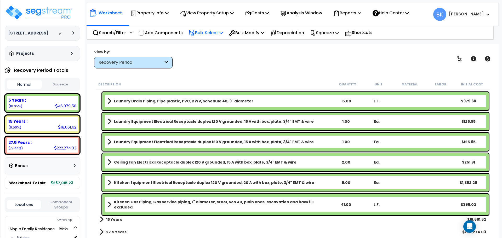
click at [214, 33] on p "Bulk Select" at bounding box center [206, 32] width 34 height 7
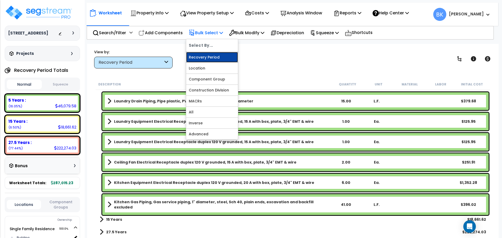
click at [212, 61] on link "Recovery Period" at bounding box center [212, 57] width 52 height 10
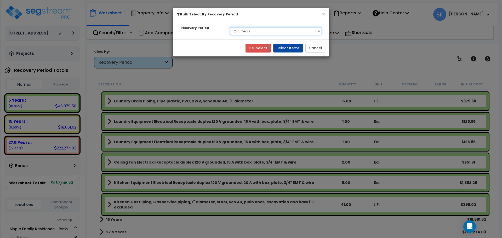
click at [249, 29] on select "Select 5 Years 15 Years 27.5 Years" at bounding box center [275, 31] width 91 height 8
click at [230, 27] on select "Select 5 Years 15 Years 27.5 Years" at bounding box center [275, 31] width 91 height 8
click at [286, 45] on button "Select Items" at bounding box center [288, 48] width 30 height 9
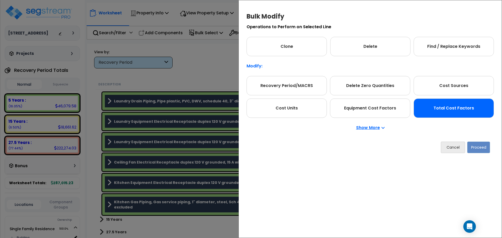
click at [474, 117] on div "Total Cost Factors" at bounding box center [453, 107] width 80 height 19
click at [484, 147] on button "Proceed" at bounding box center [478, 147] width 23 height 11
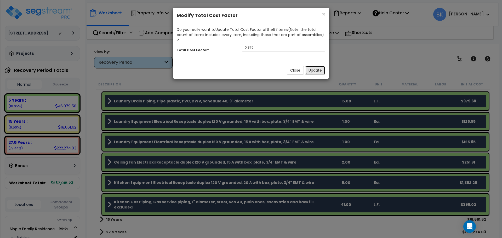
click at [318, 69] on button "Update" at bounding box center [315, 70] width 20 height 9
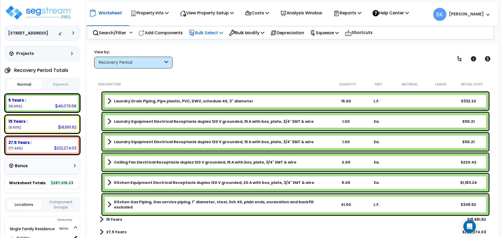
click at [219, 34] on p "Bulk Select" at bounding box center [206, 32] width 34 height 7
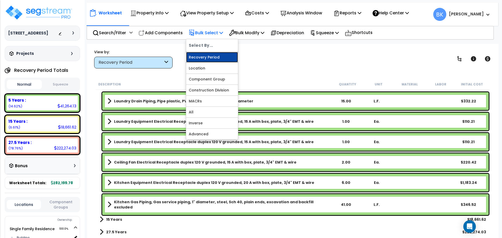
click at [213, 57] on link "Recovery Period" at bounding box center [212, 57] width 52 height 10
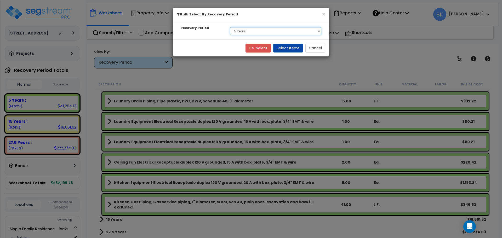
click at [240, 32] on select "Select 5 Years 15 Years 27.5 Years" at bounding box center [275, 31] width 91 height 8
select select "15Y"
click at [230, 27] on select "Select 5 Years 15 Years 27.5 Years" at bounding box center [275, 31] width 91 height 8
click at [292, 49] on button "Select Items" at bounding box center [288, 48] width 30 height 9
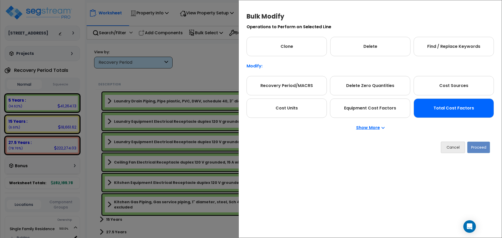
click at [468, 110] on div "Total Cost Factors" at bounding box center [453, 107] width 80 height 19
click at [480, 144] on button "Proceed" at bounding box center [478, 147] width 23 height 11
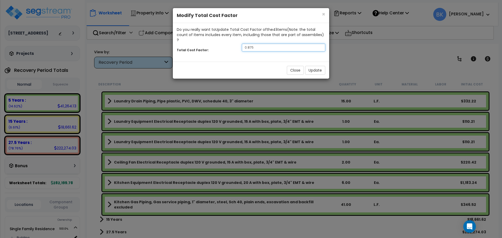
click at [255, 45] on input "0.875" at bounding box center [283, 48] width 83 height 8
type input "0.7"
click at [317, 67] on button "Update" at bounding box center [315, 70] width 20 height 9
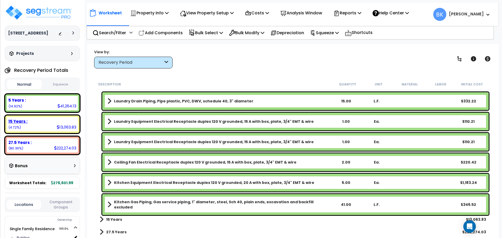
click at [51, 122] on div "15 Years :" at bounding box center [42, 121] width 68 height 5
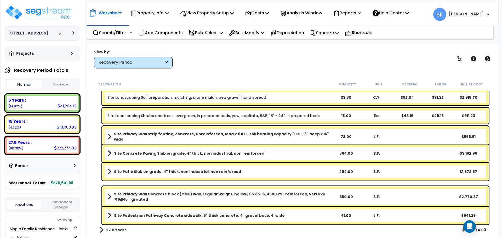
scroll to position [15, 0]
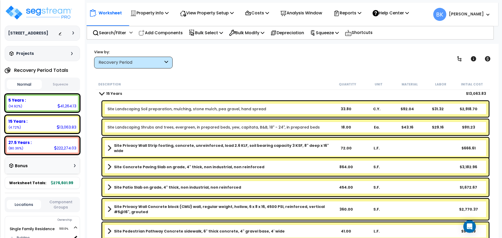
click at [175, 109] on link "Site Landscaping Soil preparation, mulching, stone mulch, pea gravel, hand spre…" at bounding box center [186, 108] width 159 height 5
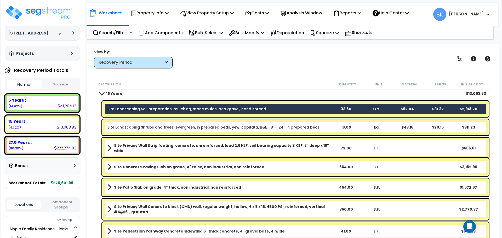
click at [192, 166] on b "Site Concrete Paving Slab on grade, 4" thick, non industrial, non reinforced" at bounding box center [189, 166] width 150 height 5
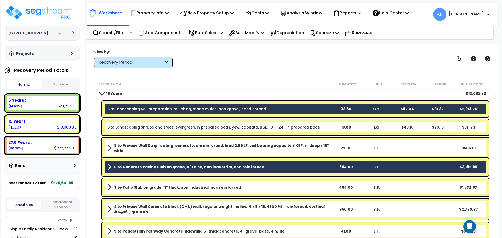
scroll to position [31, 0]
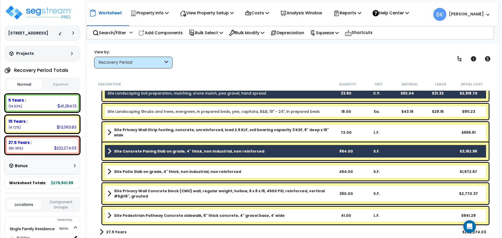
click at [202, 193] on b "Site Privacy Wall Concrete block (CMU) wall, regular weight, hollow, 6 x 8 x 16…" at bounding box center [222, 193] width 216 height 10
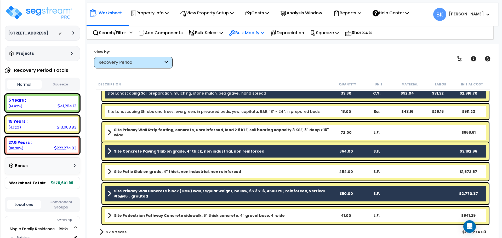
click at [261, 33] on p "Bulk Modify" at bounding box center [246, 32] width 35 height 7
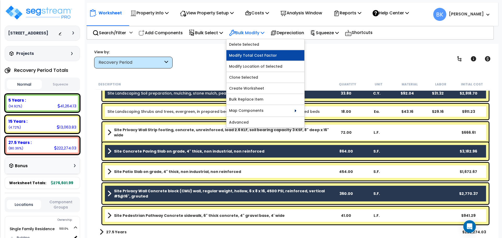
click at [260, 58] on link "Modify Total Cost Factor" at bounding box center [265, 55] width 78 height 10
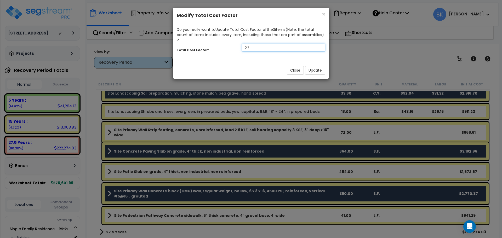
click at [266, 44] on input "0.7" at bounding box center [283, 48] width 83 height 8
type input "0.5"
click at [314, 66] on button "Update" at bounding box center [315, 70] width 20 height 9
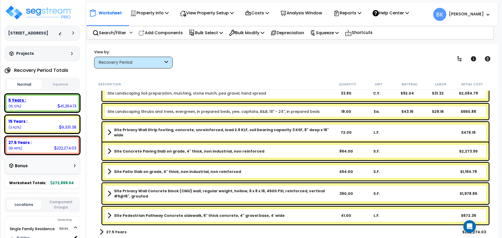
click at [63, 108] on div "41,264.13" at bounding box center [66, 105] width 19 height 5
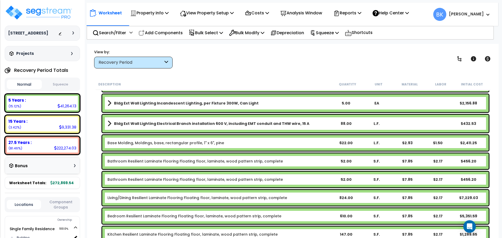
scroll to position [188, 0]
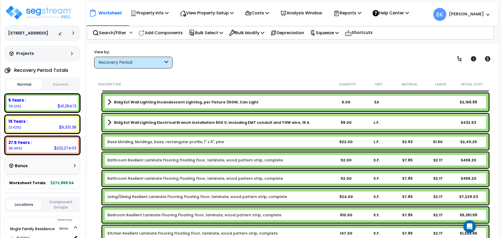
click at [132, 156] on div "Bathroom Resilient Laminate Flooring Floating floor, laminate, wood pattern str…" at bounding box center [295, 160] width 386 height 16
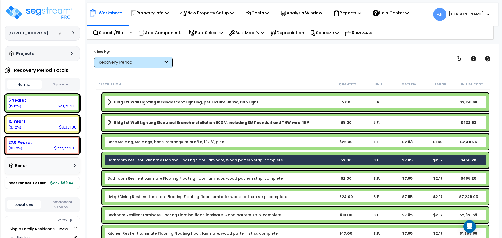
click at [130, 174] on div "Bathroom Resilient Laminate Flooring Floating floor, laminate, wood pattern str…" at bounding box center [295, 179] width 386 height 16
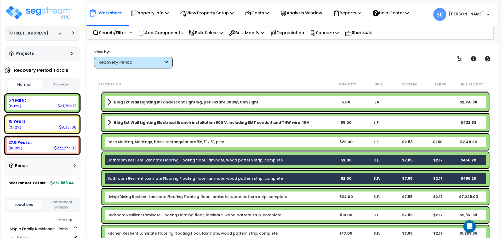
click at [137, 198] on link "Living/Dining Resilient Laminate Flooring Floating floor, laminate, wood patter…" at bounding box center [196, 196] width 179 height 5
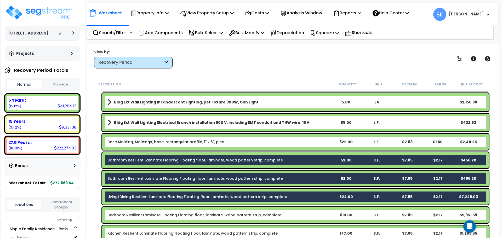
click at [142, 215] on link "Bedroom Resilient Laminate Flooring Floating floor, laminate, wood pattern stri…" at bounding box center [194, 214] width 174 height 5
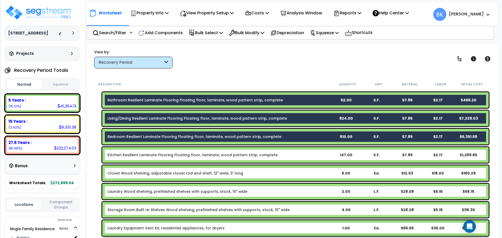
click at [156, 159] on div "Kitchen Resilient Laminate Flooring Floating floor, laminate, wood pattern stri…" at bounding box center [295, 155] width 386 height 16
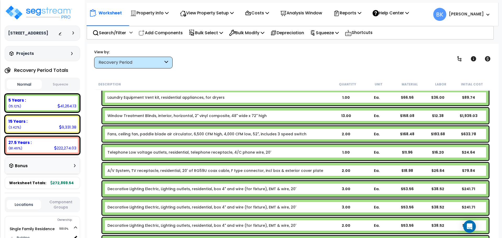
click at [150, 115] on link "Window Treatment Blinds, interior, horizontal, 2" vinyl composite, 48" wide x 7…" at bounding box center [186, 115] width 159 height 5
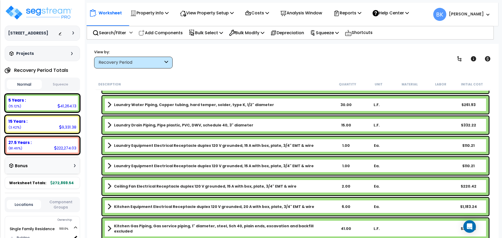
scroll to position [680, 0]
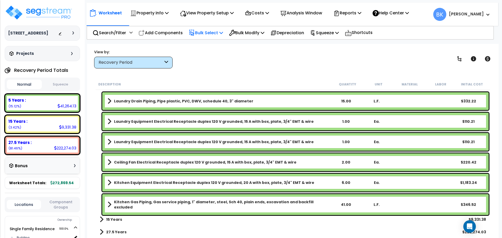
click at [221, 29] on p "Bulk Select" at bounding box center [206, 32] width 34 height 7
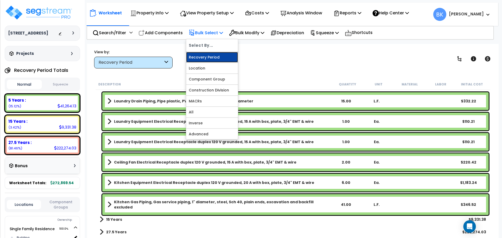
click at [218, 56] on link "Recovery Period" at bounding box center [212, 57] width 52 height 10
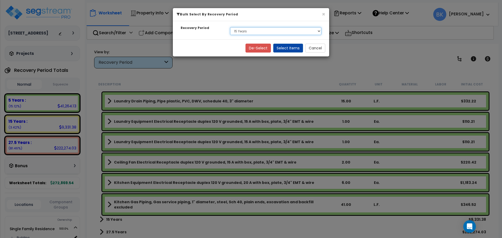
click at [276, 32] on select "Select 5 Years 15 Years 27.5 Years" at bounding box center [275, 31] width 91 height 8
click at [314, 19] on div "× Bulk Select By Recovery Period" at bounding box center [251, 14] width 156 height 13
click at [327, 15] on div "× Bulk Select By Recovery Period" at bounding box center [251, 14] width 156 height 13
click at [325, 15] on button "×" at bounding box center [323, 13] width 3 height 5
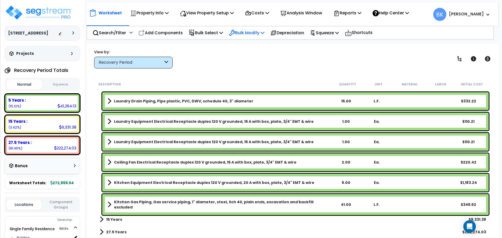
click at [258, 34] on p "Bulk Modify" at bounding box center [246, 32] width 35 height 7
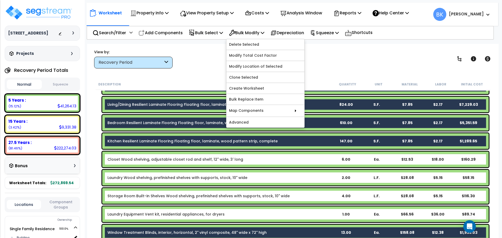
scroll to position [209, 0]
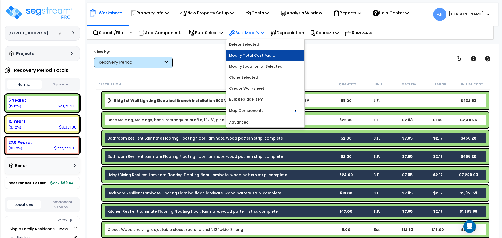
click at [269, 58] on link "Modify Total Cost Factor" at bounding box center [265, 55] width 78 height 10
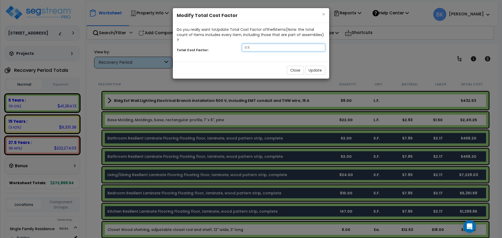
click at [261, 45] on input "0.5" at bounding box center [283, 48] width 83 height 8
click at [311, 66] on button "Update" at bounding box center [315, 70] width 20 height 9
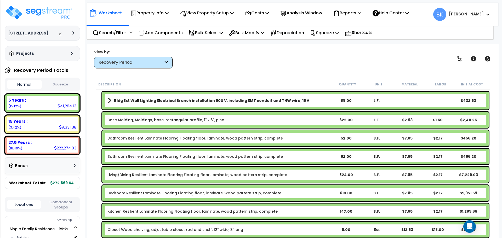
click at [99, 138] on div "Bathroom Resilient Laminate Flooring Floating floor, laminate, wood pattern str…" at bounding box center [293, 138] width 394 height 18
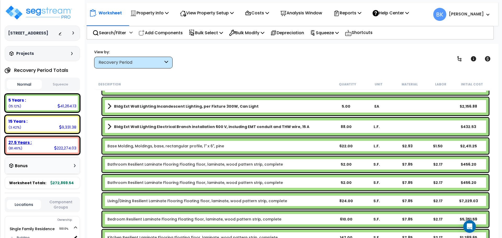
click at [54, 136] on div "27.5 Years : 222,274.03 (81.46%)" at bounding box center [42, 145] width 75 height 19
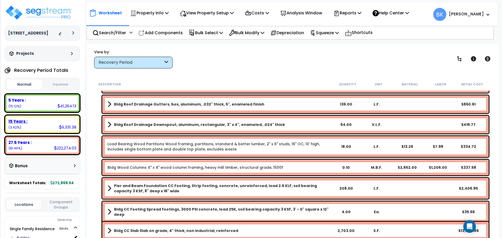
click at [55, 125] on div "15 Years : 9,331.38 (3.42%)" at bounding box center [42, 124] width 71 height 14
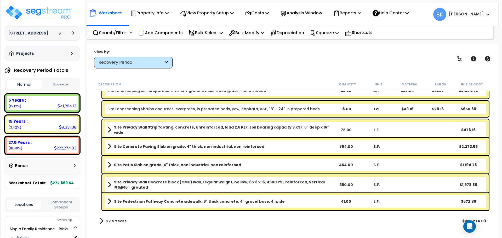
click at [53, 111] on div "5 Years : 41,264.13 (15.12%)" at bounding box center [42, 103] width 75 height 19
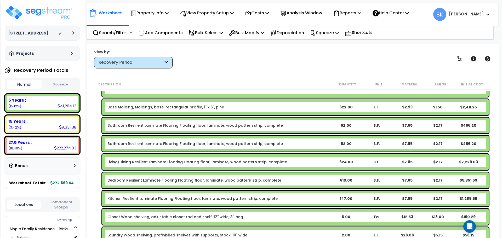
scroll to position [235, 0]
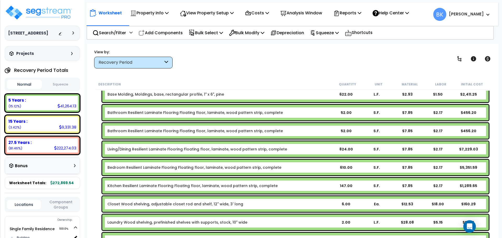
click at [141, 148] on link "Living/Dining Resilient Laminate Flooring Floating floor, laminate, wood patter…" at bounding box center [196, 149] width 179 height 5
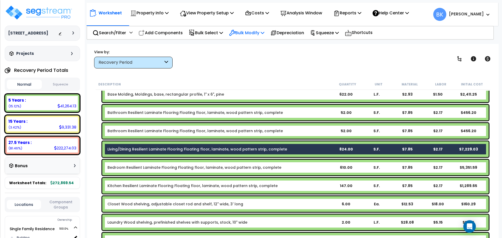
click at [247, 32] on p "Bulk Modify" at bounding box center [246, 32] width 35 height 7
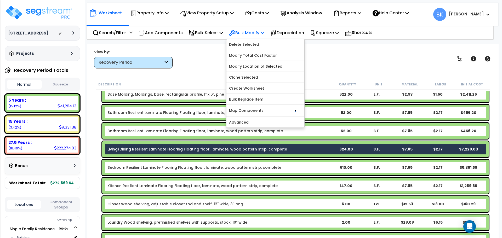
click at [247, 32] on p "Bulk Modify" at bounding box center [246, 32] width 35 height 7
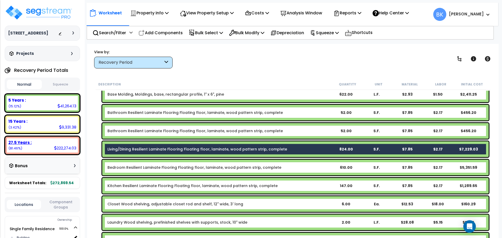
click at [33, 147] on div "27.5 Years : 222,274.03 (81.46%)" at bounding box center [42, 145] width 71 height 14
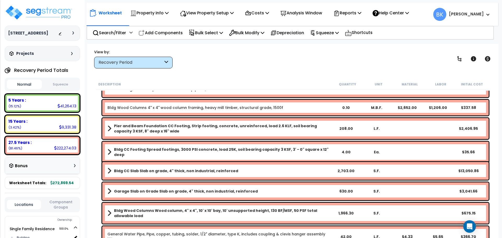
scroll to position [261, 0]
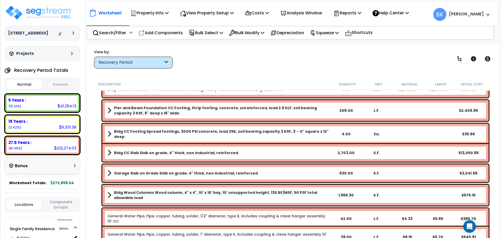
click at [191, 153] on b "Bldg CC Slab Slab on grade, 4" thick, non industrial, reinforced" at bounding box center [176, 152] width 124 height 5
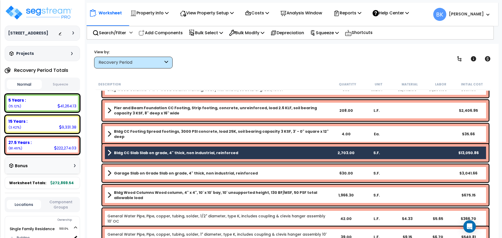
click at [137, 153] on b "Bldg CC Slab Slab on grade, 4" thick, non industrial, reinforced" at bounding box center [176, 152] width 124 height 5
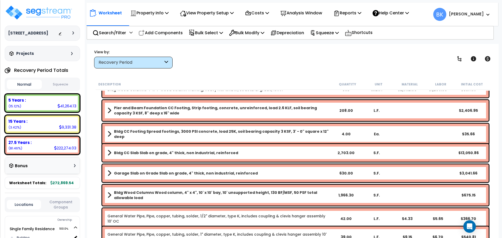
click at [193, 154] on b "Bldg CC Slab Slab on grade, 4" thick, non industrial, reinforced" at bounding box center [176, 152] width 124 height 5
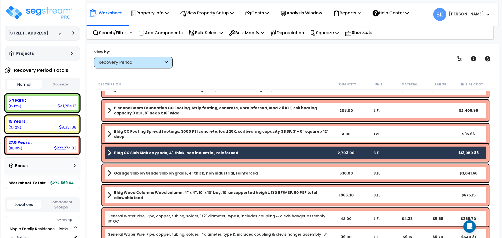
click at [151, 153] on b "Bldg CC Slab Slab on grade, 4" thick, non industrial, reinforced" at bounding box center [176, 152] width 124 height 5
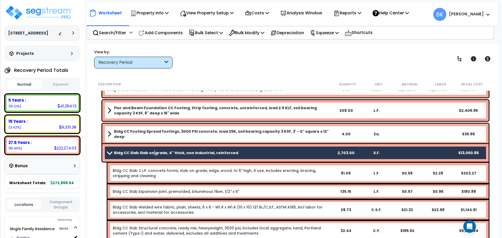
click at [151, 153] on b "Bldg CC Slab Slab on grade, 4" thick, non industrial, reinforced" at bounding box center [176, 152] width 124 height 5
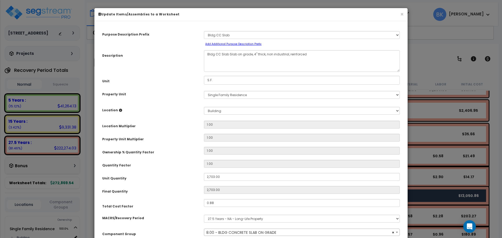
select select "39138"
click at [224, 180] on input "2,703.00" at bounding box center [302, 177] width 196 height 8
click at [228, 177] on input "2,703.00" at bounding box center [302, 177] width 196 height 8
type input "1"
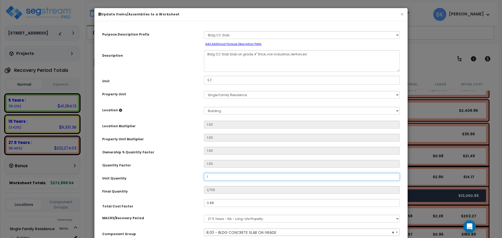
type input "1"
type input "19"
type input "196"
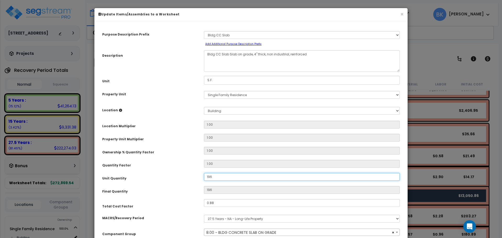
type input "1,966"
type input "1,966."
type input "1,966"
type input "1,966.3"
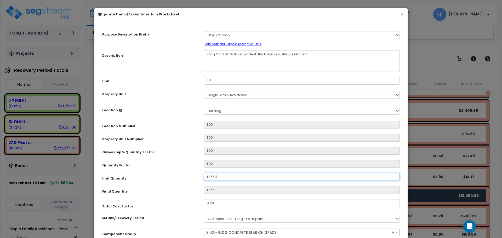
type input "1,966.3"
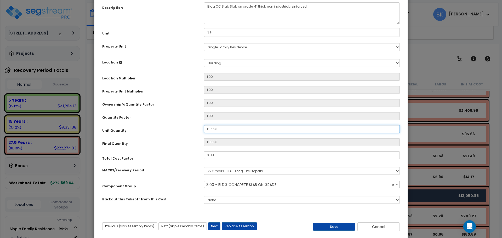
scroll to position [57, 0]
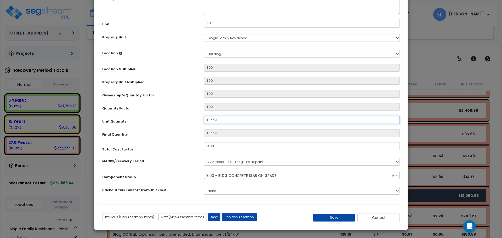
type input "1,966."
type input "1,966.3"
type input "1,966"
type input "196"
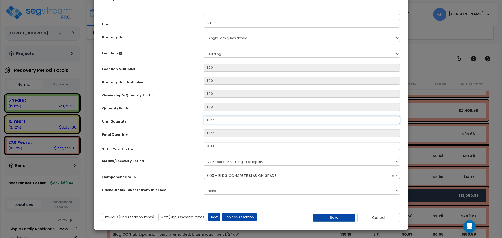
type input "1,966"
type input "19"
type input "196"
type input "1"
type input "19"
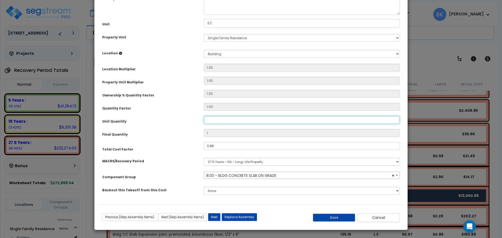
type input "0"
type input "2"
type input "24"
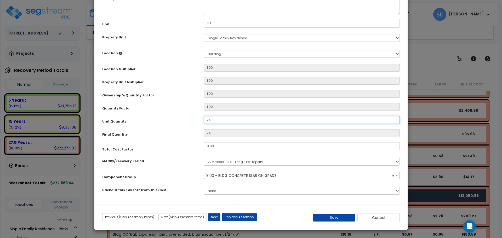
type input "242"
type input "2,420"
type input "2,420."
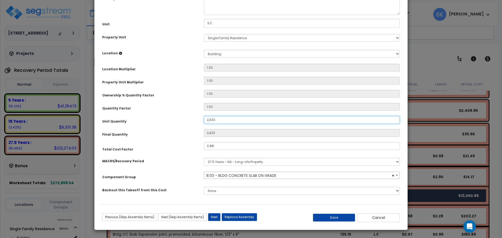
type input "2,420"
type input "2,420."
type input "2,420"
type input "2,420.5"
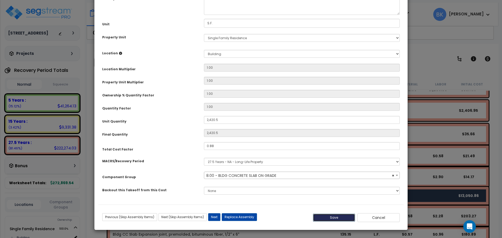
click at [337, 218] on button "Save" at bounding box center [334, 218] width 42 height 8
type input "2420.50"
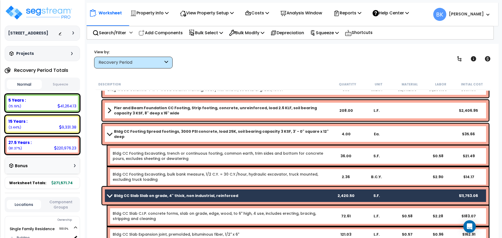
click at [109, 197] on span at bounding box center [109, 196] width 7 height 4
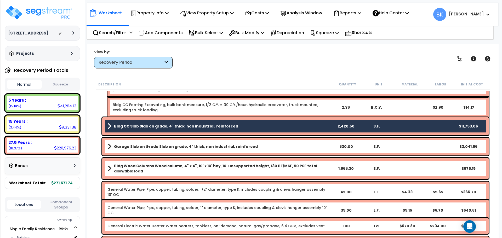
scroll to position [340, 0]
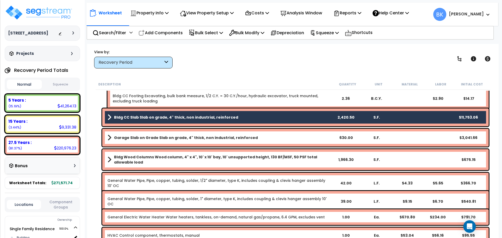
click at [160, 133] on div "Garage Slab on Grade Slab on grade, 4" thick, non industrial, reinforced 630.00…" at bounding box center [295, 138] width 386 height 18
click at [153, 135] on b "Garage Slab on Grade Slab on grade, 4" thick, non industrial, reinforced" at bounding box center [186, 137] width 144 height 5
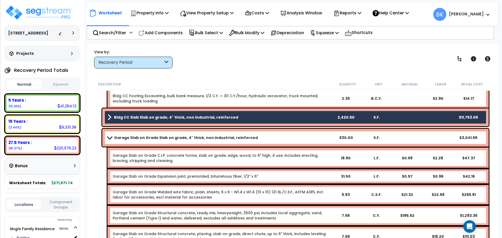
click at [145, 136] on b "Garage Slab on Grade Slab on grade, 4" thick, non industrial, reinforced" at bounding box center [186, 137] width 144 height 5
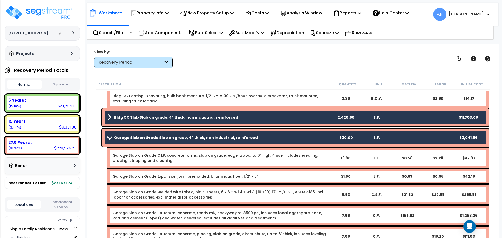
click at [164, 137] on b "Garage Slab on Grade Slab on grade, 4" thick, non industrial, reinforced" at bounding box center [186, 137] width 144 height 5
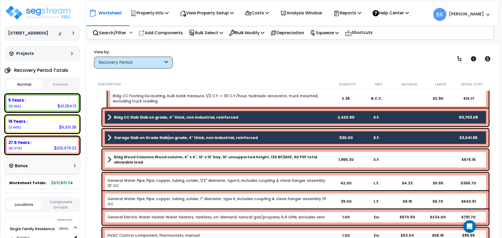
click at [164, 137] on b "Garage Slab on Grade Slab on grade, 4" thick, non industrial, reinforced" at bounding box center [186, 137] width 144 height 5
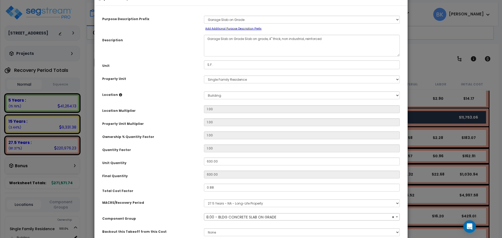
scroll to position [26, 0]
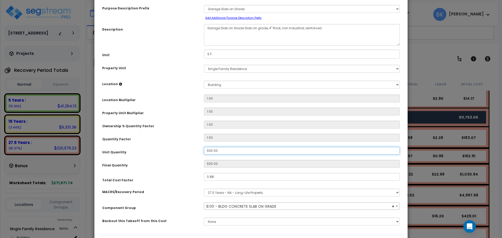
click at [227, 150] on input "630.00" at bounding box center [302, 151] width 196 height 8
select select "39138"
type input "9"
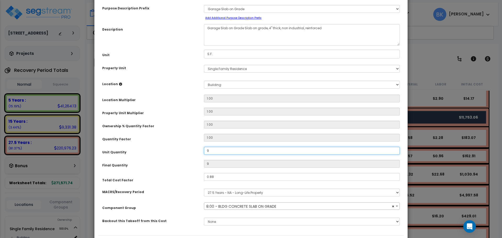
type input "91"
type input "912"
type input "912.9"
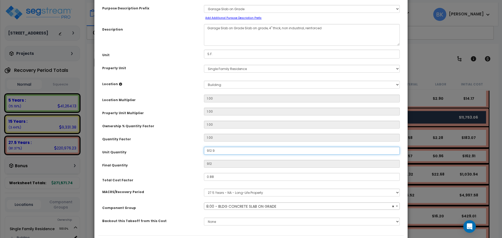
type input "912.9"
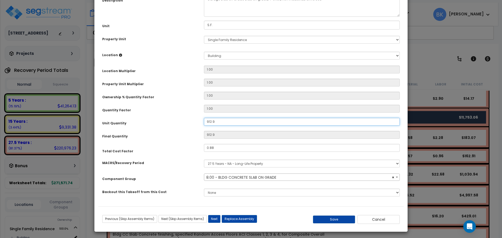
scroll to position [57, 0]
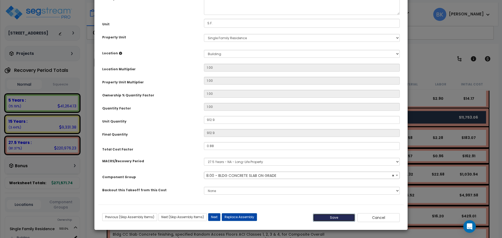
click at [341, 216] on button "Save" at bounding box center [334, 218] width 42 height 8
type input "912.90"
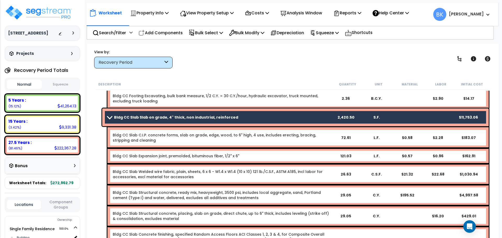
click at [106, 116] on span at bounding box center [109, 117] width 7 height 4
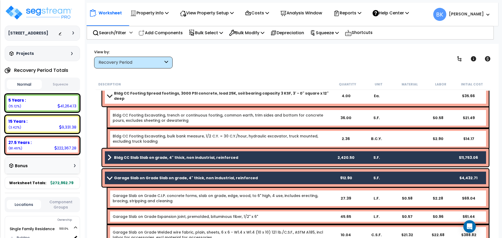
scroll to position [287, 0]
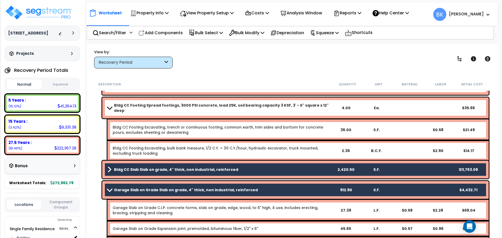
click at [111, 189] on span at bounding box center [109, 190] width 7 height 4
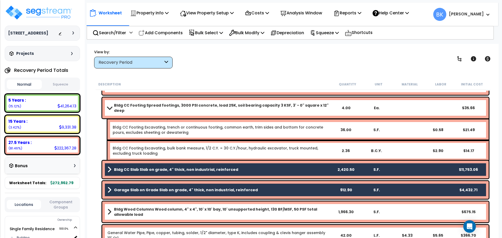
click at [110, 108] on link "Bldg CC Footing Spread footings, 3000 PSI concrete, load 25K, soil bearing capa…" at bounding box center [218, 108] width 223 height 10
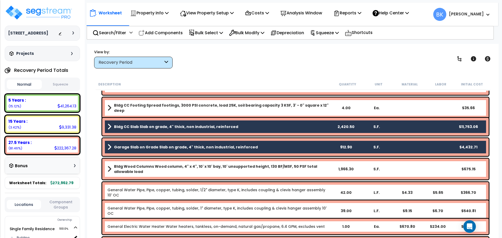
click at [126, 145] on b "Garage Slab on Grade Slab on grade, 4" thick, non industrial, reinforced" at bounding box center [186, 146] width 144 height 5
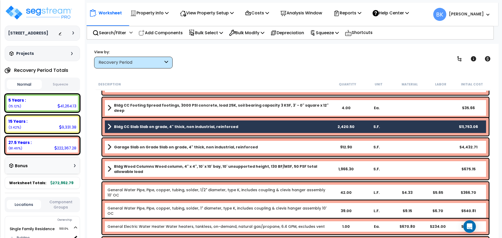
click at [143, 127] on b "Bldg CC Slab Slab on grade, 4" thick, non industrial, reinforced" at bounding box center [176, 126] width 124 height 5
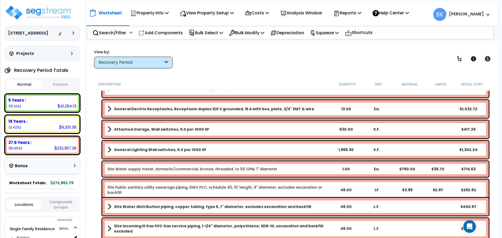
scroll to position [2235, 0]
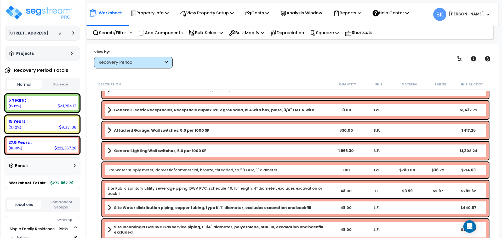
click at [24, 106] on div "5 Years : 41,264.13 (15.12%)" at bounding box center [42, 103] width 71 height 14
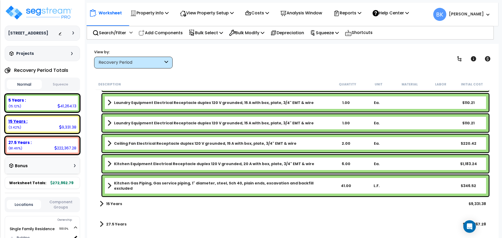
click at [24, 126] on div "15 Years : 9,331.38 (3.42%)" at bounding box center [42, 124] width 71 height 14
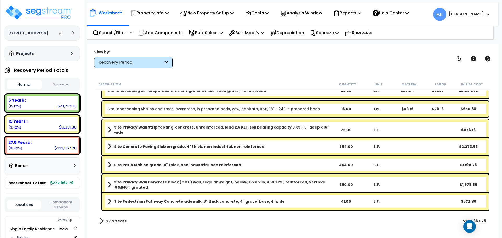
click at [44, 102] on div "5 Years :" at bounding box center [42, 99] width 68 height 5
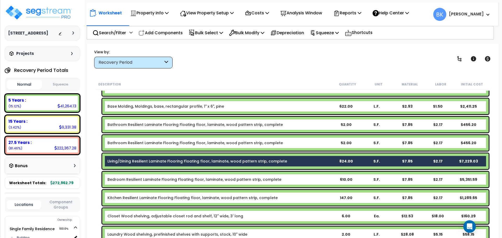
scroll to position [248, 0]
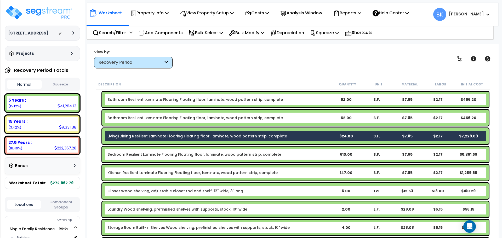
click at [164, 133] on div "Living/Dining Resilient Laminate Flooring Floating floor, laminate, wood patter…" at bounding box center [295, 136] width 386 height 16
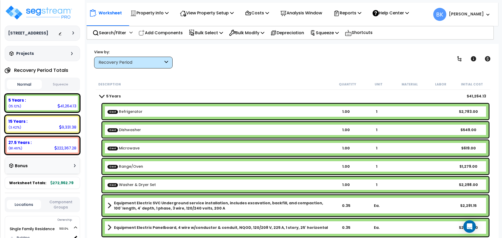
scroll to position [23, 0]
click at [218, 33] on p "Bulk Select" at bounding box center [206, 32] width 34 height 7
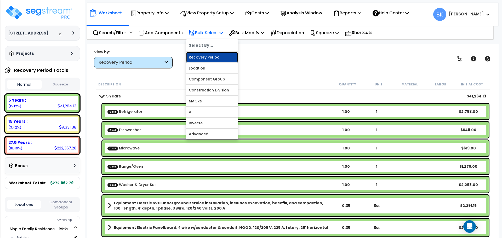
click at [210, 59] on link "Recovery Period" at bounding box center [212, 57] width 52 height 10
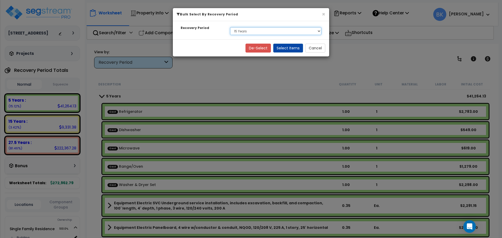
click at [242, 32] on select "Select 5 Years 15 Years 27.5 Years" at bounding box center [275, 31] width 91 height 8
select select "5Y"
click at [230, 27] on select "Select 5 Years 15 Years 27.5 Years" at bounding box center [275, 31] width 91 height 8
click at [271, 30] on select "Select 5 Years 15 Years 27.5 Years" at bounding box center [275, 31] width 91 height 8
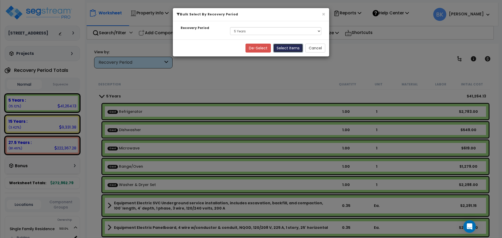
click at [283, 45] on button "Select Items" at bounding box center [288, 48] width 30 height 9
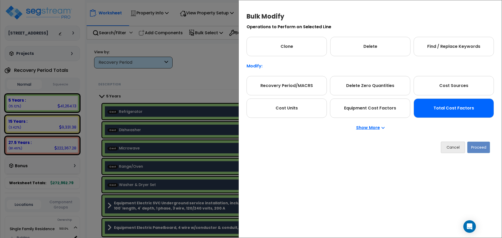
click at [432, 105] on div "Total Cost Factors" at bounding box center [453, 107] width 80 height 19
click at [476, 145] on button "Proceed" at bounding box center [478, 147] width 23 height 11
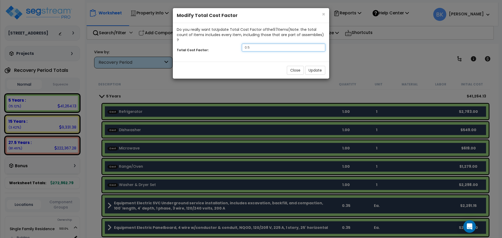
click at [276, 44] on input "0.5" at bounding box center [283, 48] width 83 height 8
type input "0.75"
click at [316, 66] on button "Update" at bounding box center [315, 70] width 20 height 9
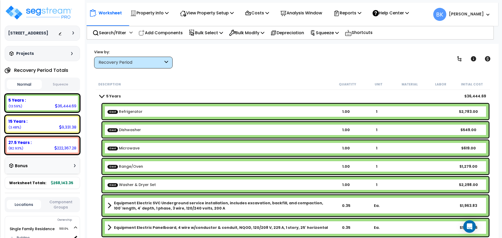
click at [101, 92] on link "5 Years" at bounding box center [110, 95] width 21 height 7
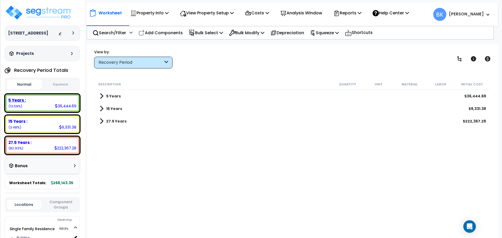
click at [35, 107] on div "5 Years : 36,444.69 (13.59%)" at bounding box center [42, 103] width 71 height 14
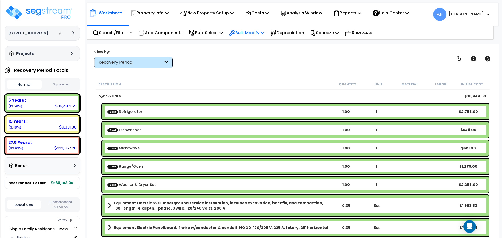
click at [242, 32] on p "Bulk Modify" at bounding box center [246, 32] width 35 height 7
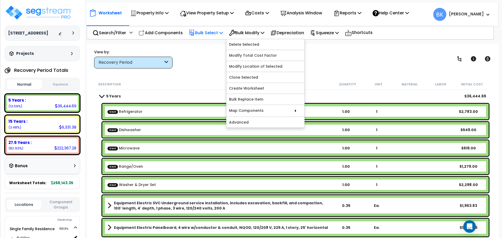
click at [218, 35] on p "Bulk Select" at bounding box center [206, 32] width 34 height 7
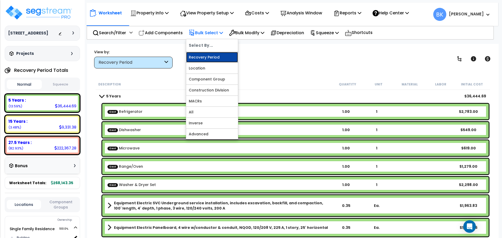
click at [211, 55] on link "Recovery Period" at bounding box center [212, 57] width 52 height 10
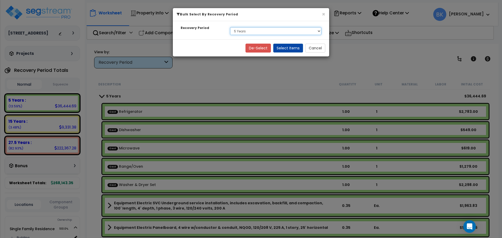
click at [244, 31] on select "Select 5 Years 15 Years 27.5 Years" at bounding box center [275, 31] width 91 height 8
click at [289, 50] on button "Select Items" at bounding box center [288, 48] width 30 height 9
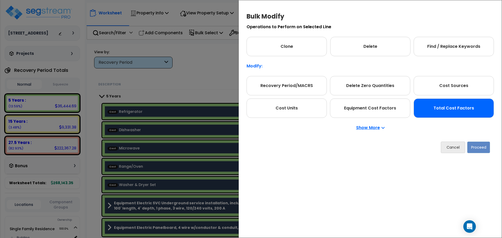
click at [451, 113] on div "Total Cost Factors" at bounding box center [453, 107] width 80 height 19
click at [478, 142] on button "Proceed" at bounding box center [478, 147] width 23 height 11
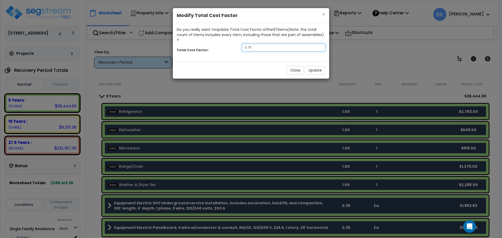
click at [267, 44] on input "0.75" at bounding box center [283, 48] width 83 height 8
type input "0.7"
click at [313, 66] on button "Update" at bounding box center [315, 70] width 20 height 9
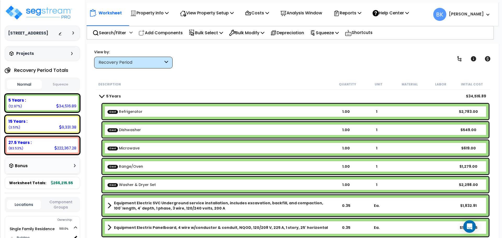
click at [96, 104] on div "Cost Refrigerator 1.00 1 $2,783.00" at bounding box center [293, 111] width 394 height 18
